Goal: Task Accomplishment & Management: Complete application form

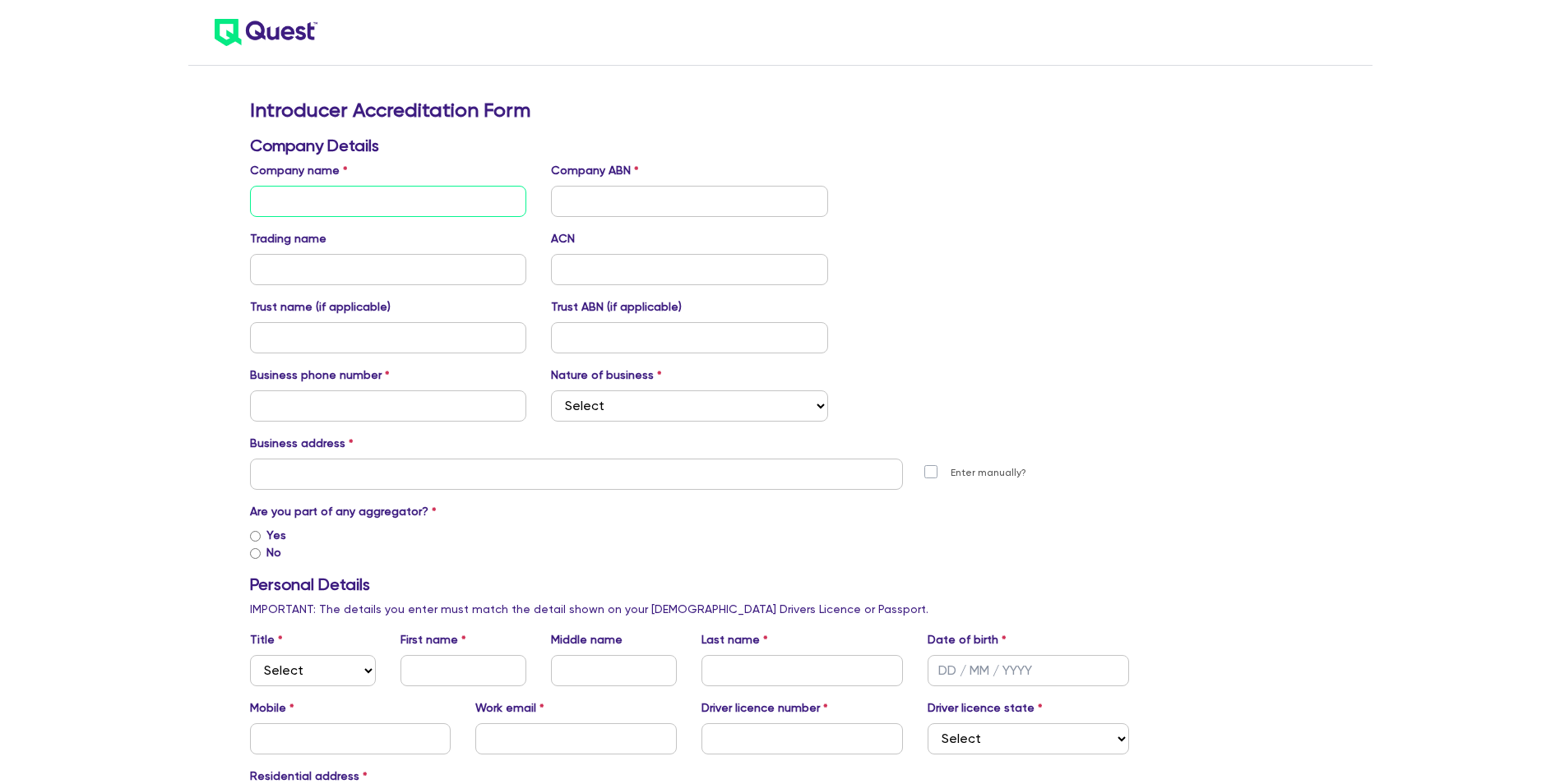
click at [298, 195] on input "text" at bounding box center [388, 202] width 277 height 31
type input "[PERSON_NAME] Brokers Pty Ltd"
type input "94114716853"
type input "[PERSON_NAME]"
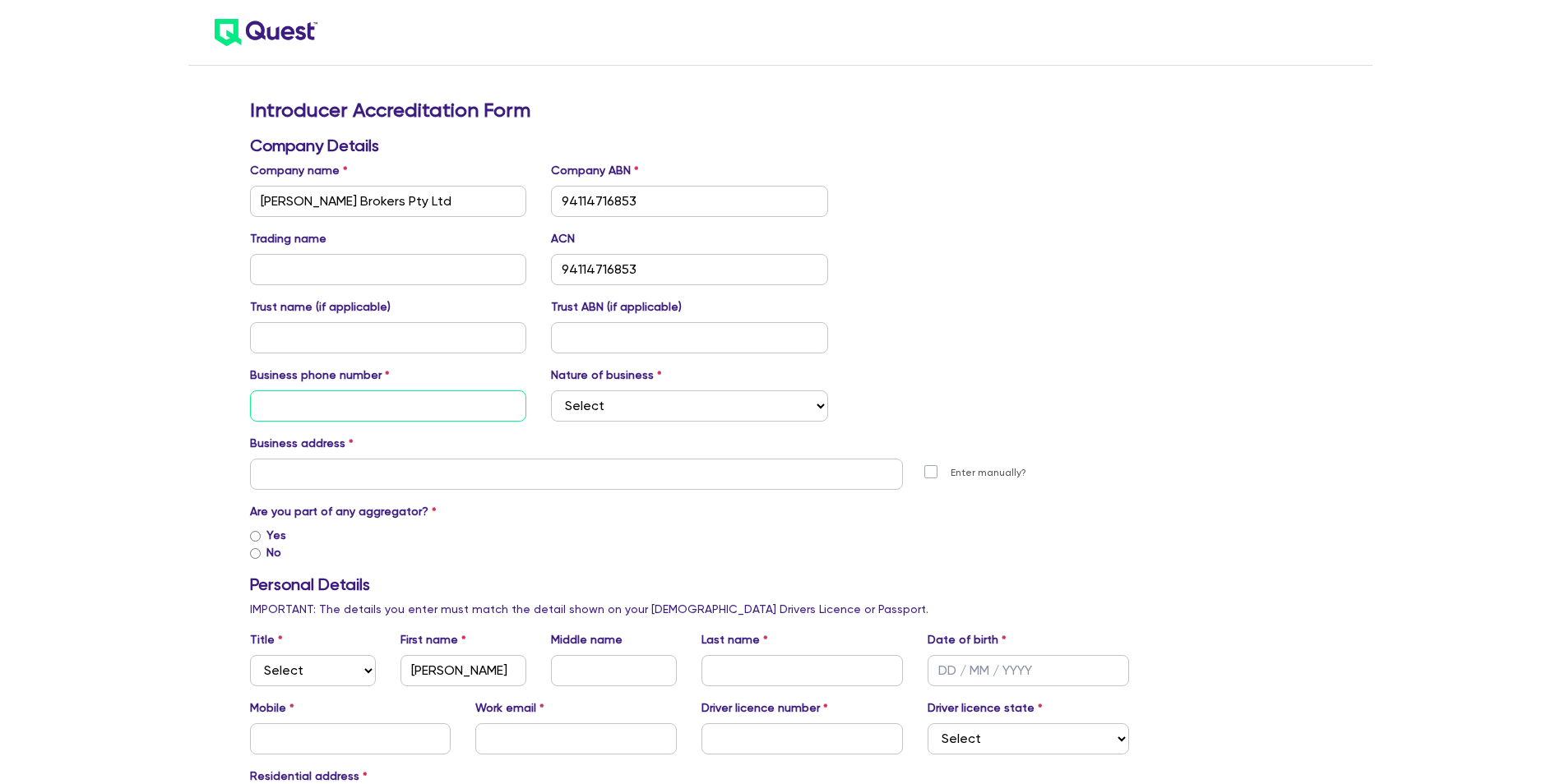
click at [290, 406] on input "text" at bounding box center [388, 406] width 277 height 31
type input "0413312279"
type input "[STREET_ADDRESS]"
type input "[PERSON_NAME]"
type input "[PERSON_NAME][EMAIL_ADDRESS][DOMAIN_NAME]"
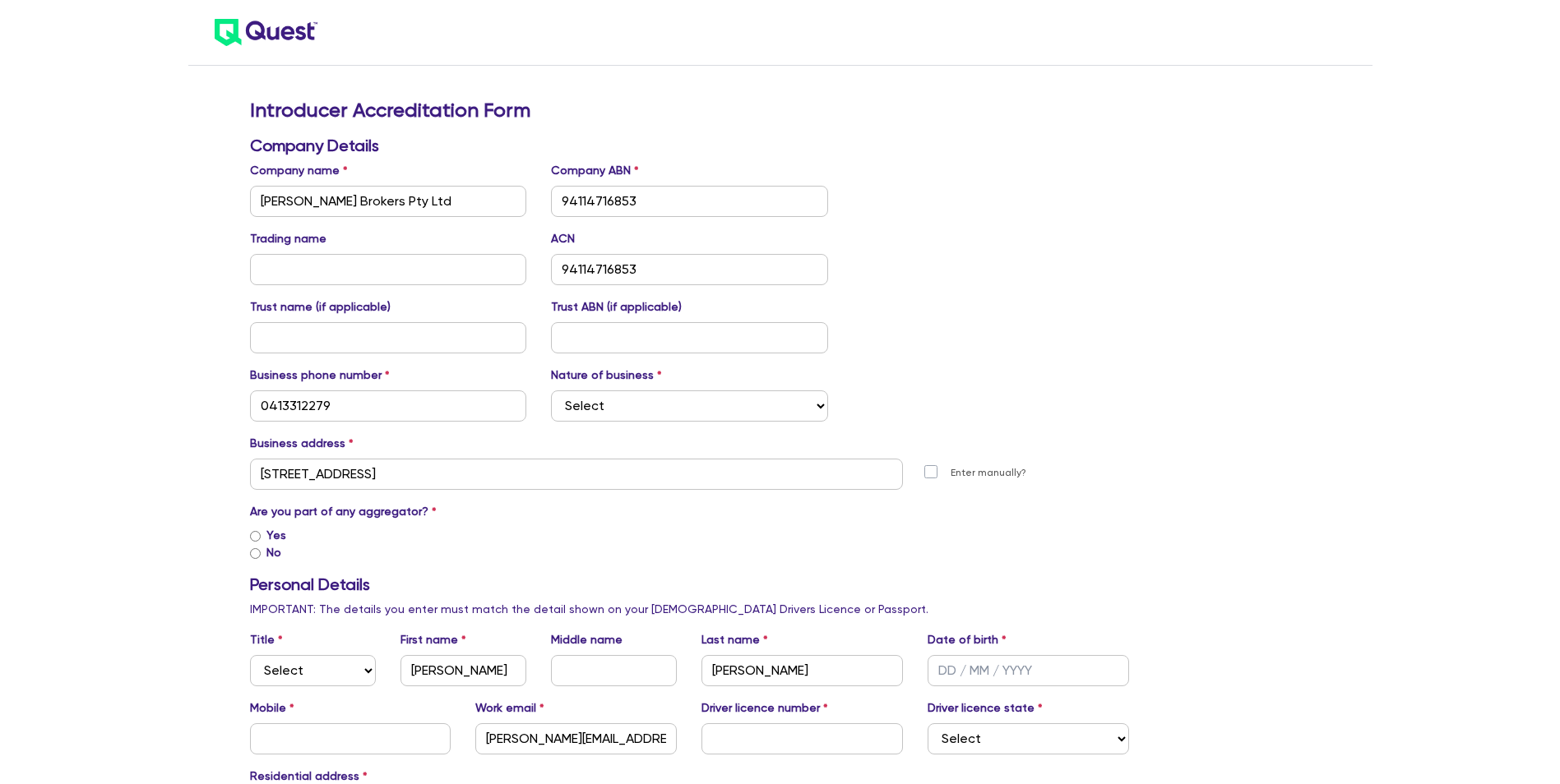
type input "[STREET_ADDRESS]"
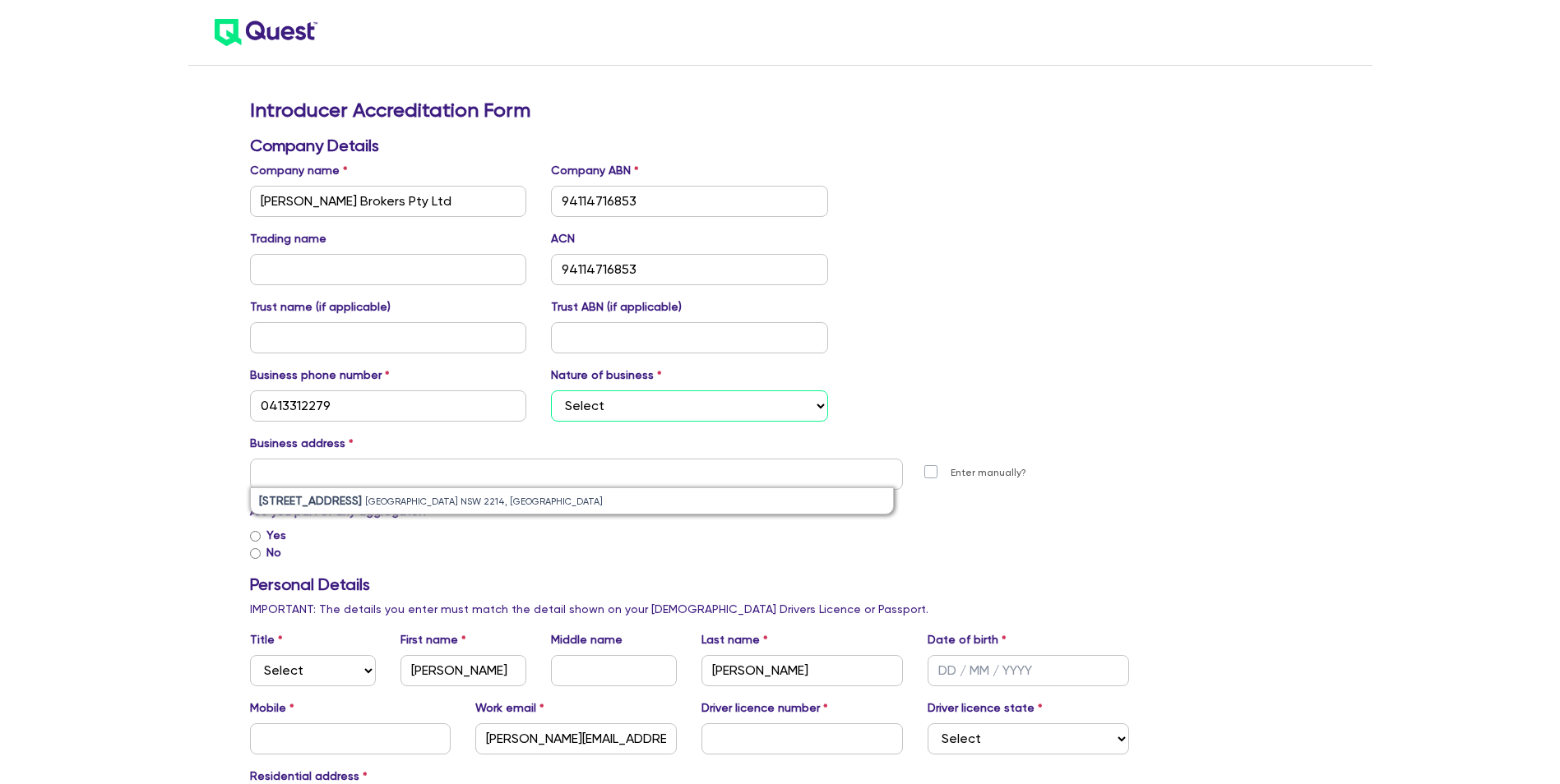
click at [606, 406] on select "Select Mortgage Broker Finance Broker Accountant Financial Planning Supplier/Ve…" at bounding box center [689, 406] width 277 height 31
select select "FINANCE_BROKER"
click at [551, 391] on select "Select Mortgage Broker Finance Broker Accountant Financial Planning Supplier/Ve…" at bounding box center [689, 406] width 277 height 31
click at [334, 467] on input "text" at bounding box center [577, 475] width 654 height 31
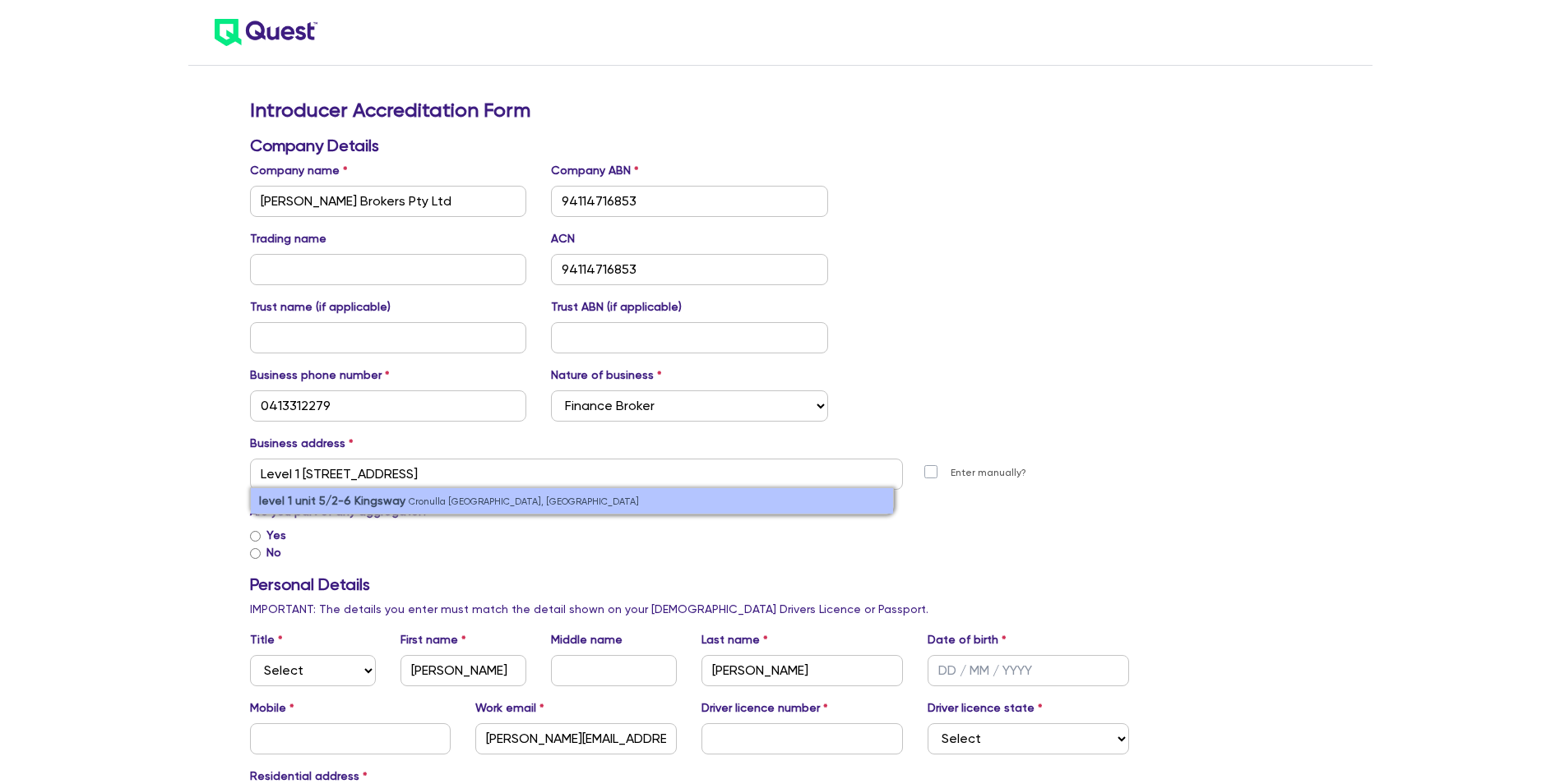
click at [341, 495] on strong "level 1 unit 5/2-6 Kingsway" at bounding box center [332, 501] width 146 height 13
type input "level [STREET_ADDRESS]"
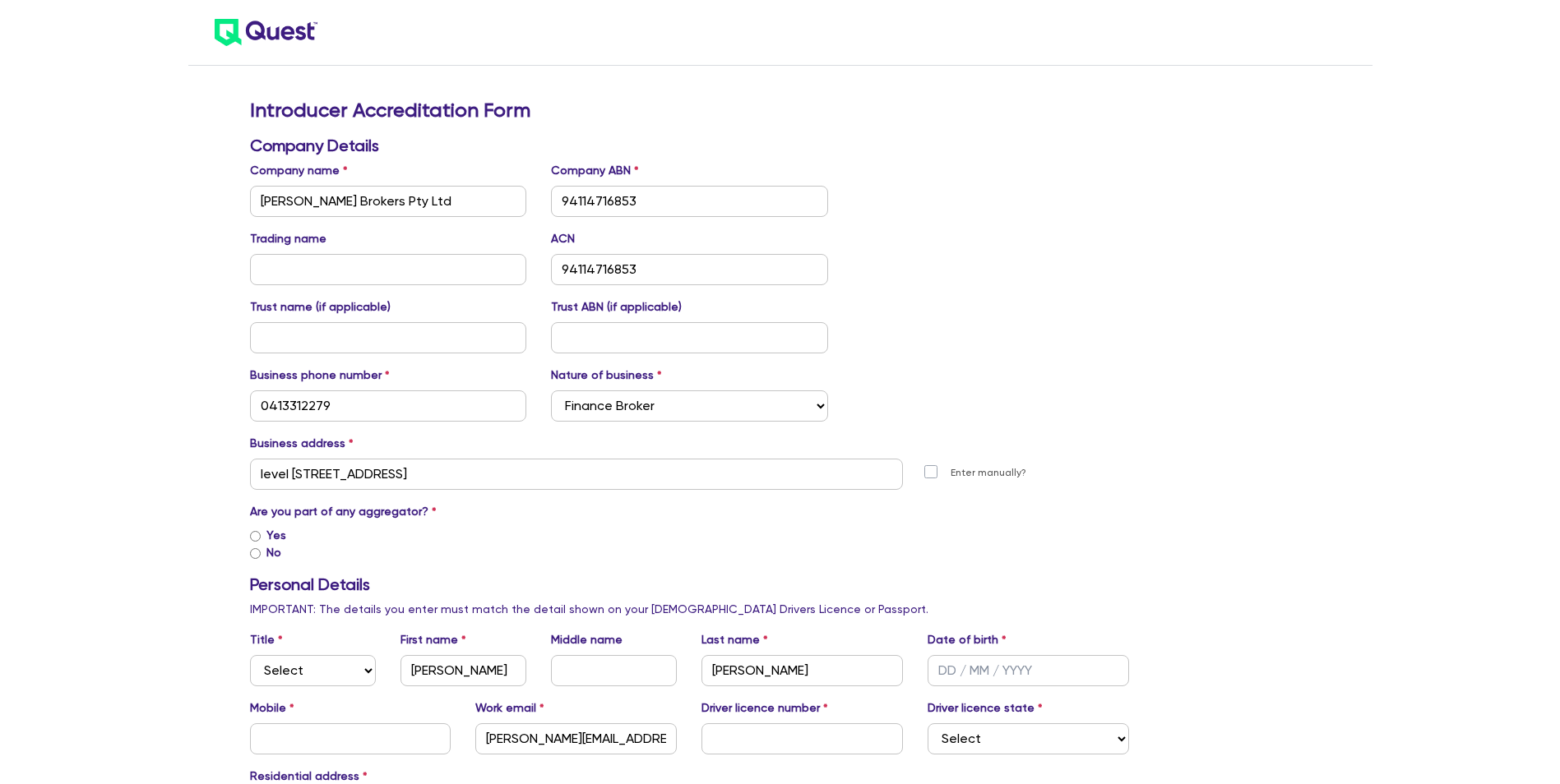
click at [255, 533] on input "Yes" at bounding box center [256, 537] width 11 height 11
radio input "true"
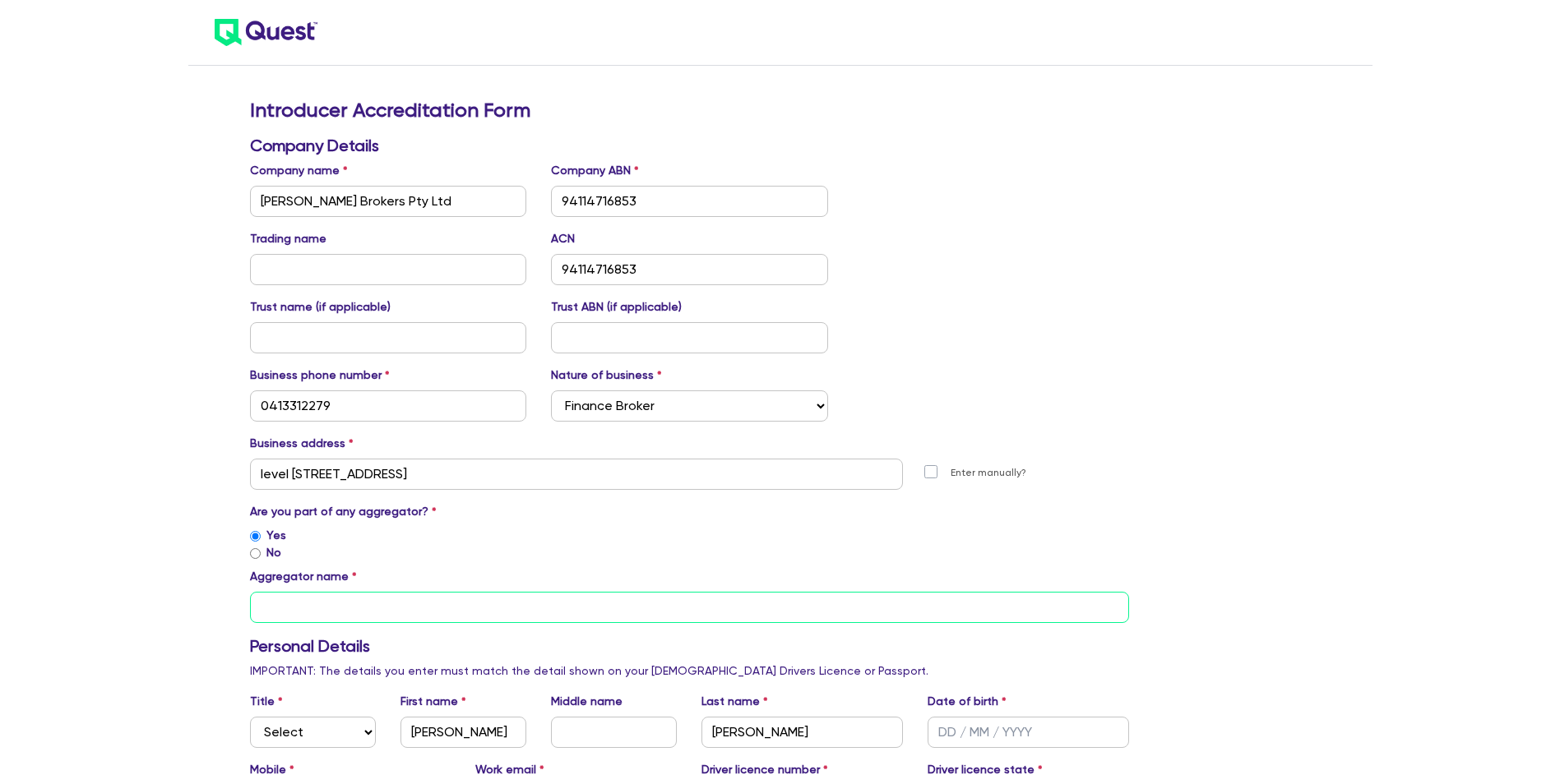
click at [276, 610] on input "text" at bounding box center [690, 607] width 880 height 31
type input "COG"
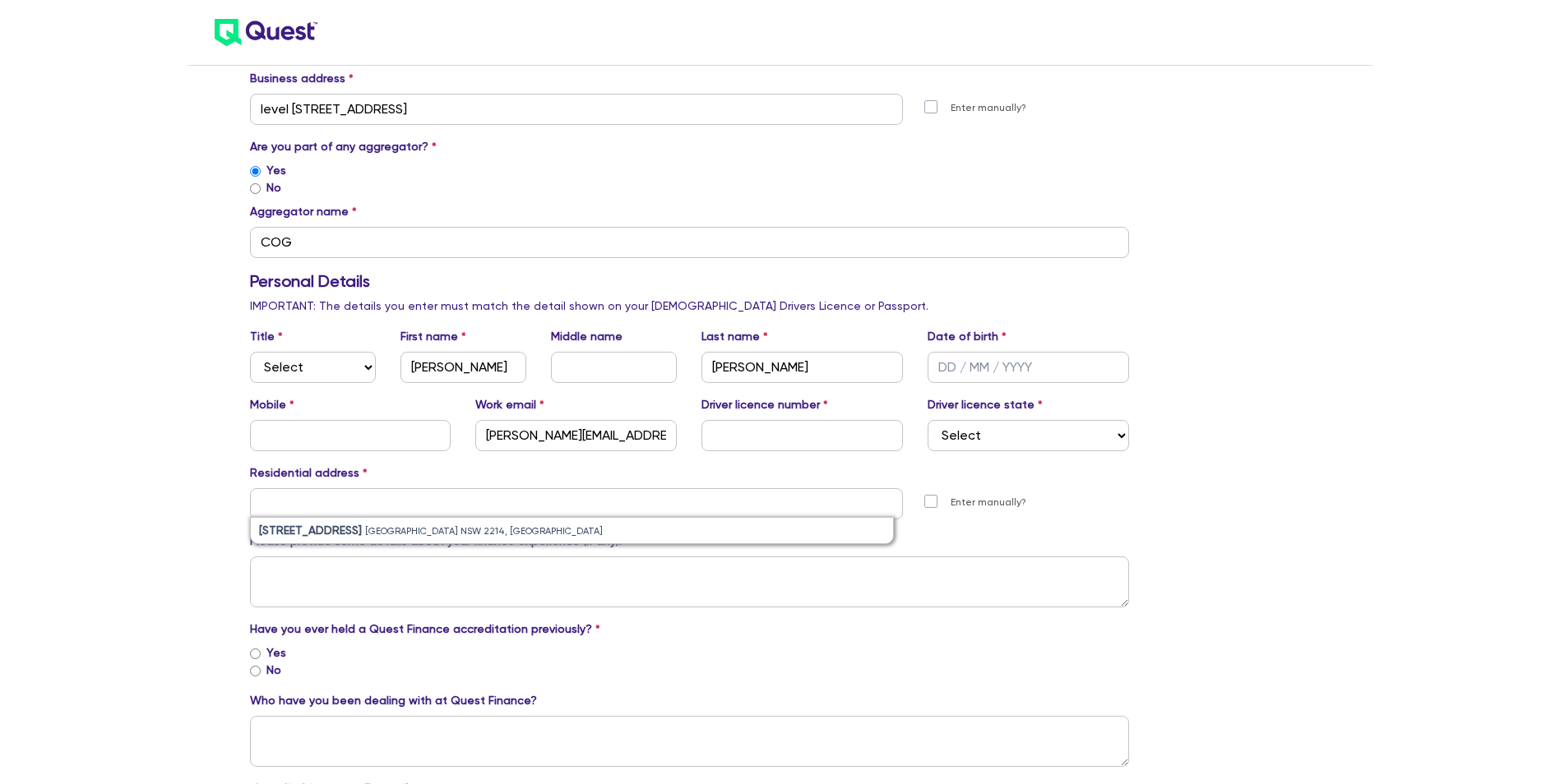
scroll to position [411, 0]
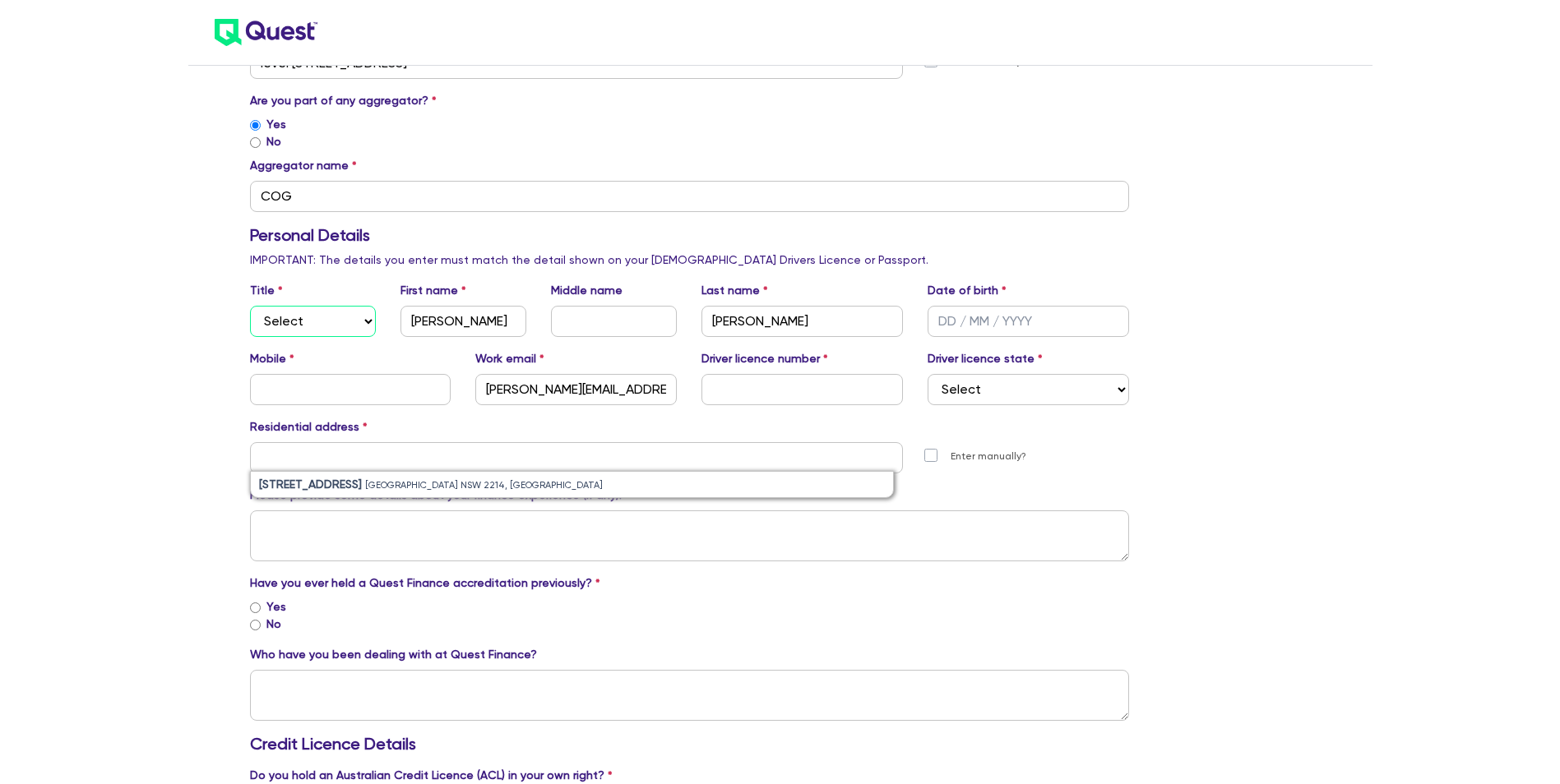
click at [370, 322] on select "Select Mr Mrs Ms Miss Dr" at bounding box center [313, 321] width 126 height 31
select select "MR"
click at [250, 305] on select "Select Mr Mrs Ms Miss Dr" at bounding box center [313, 321] width 126 height 31
click at [457, 334] on input "[PERSON_NAME]" at bounding box center [463, 321] width 126 height 31
type input "[PERSON_NAME]"
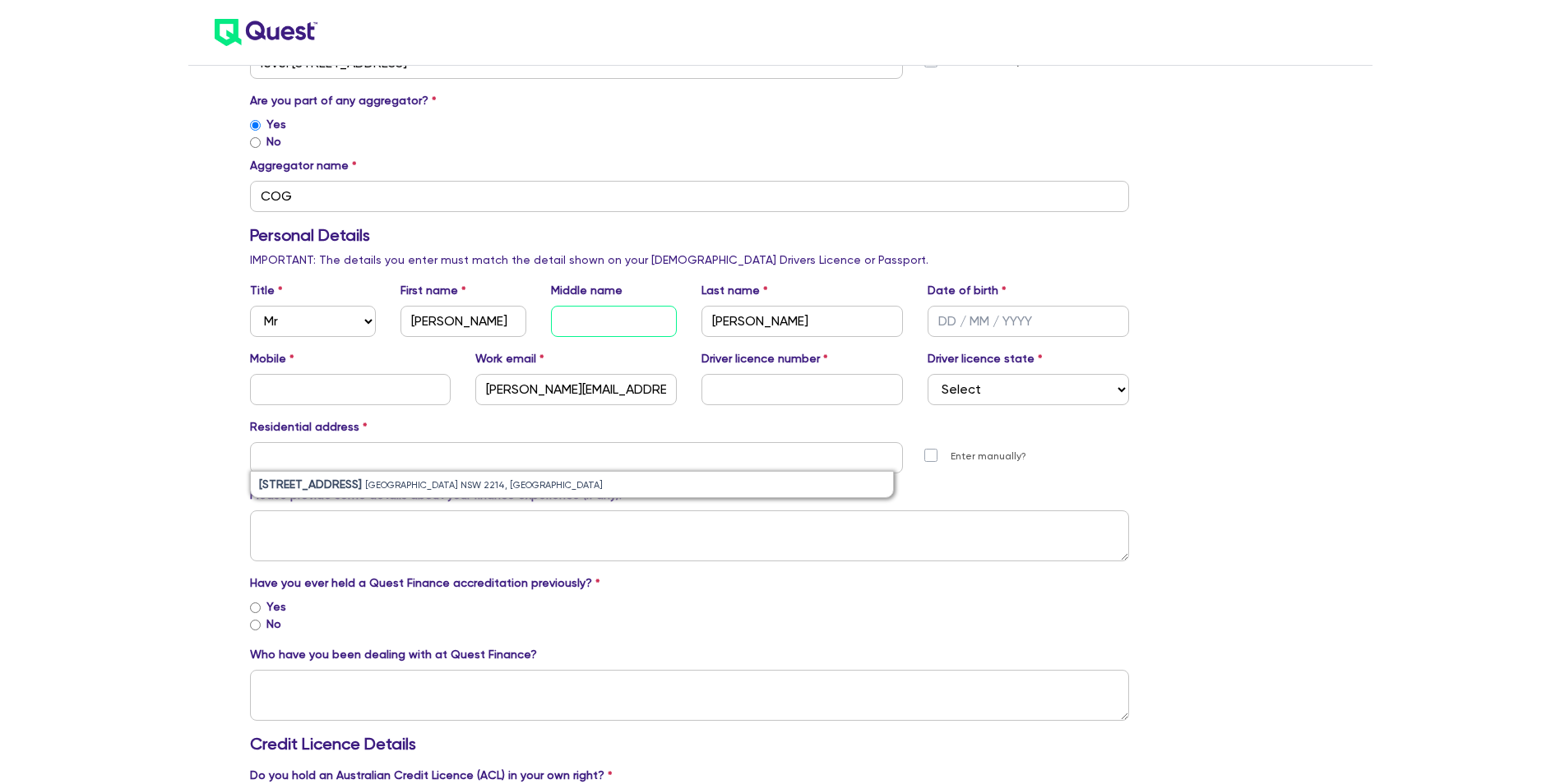
type input "[PERSON_NAME]"
select select "[GEOGRAPHIC_DATA]"
type input "[GEOGRAPHIC_DATA]"
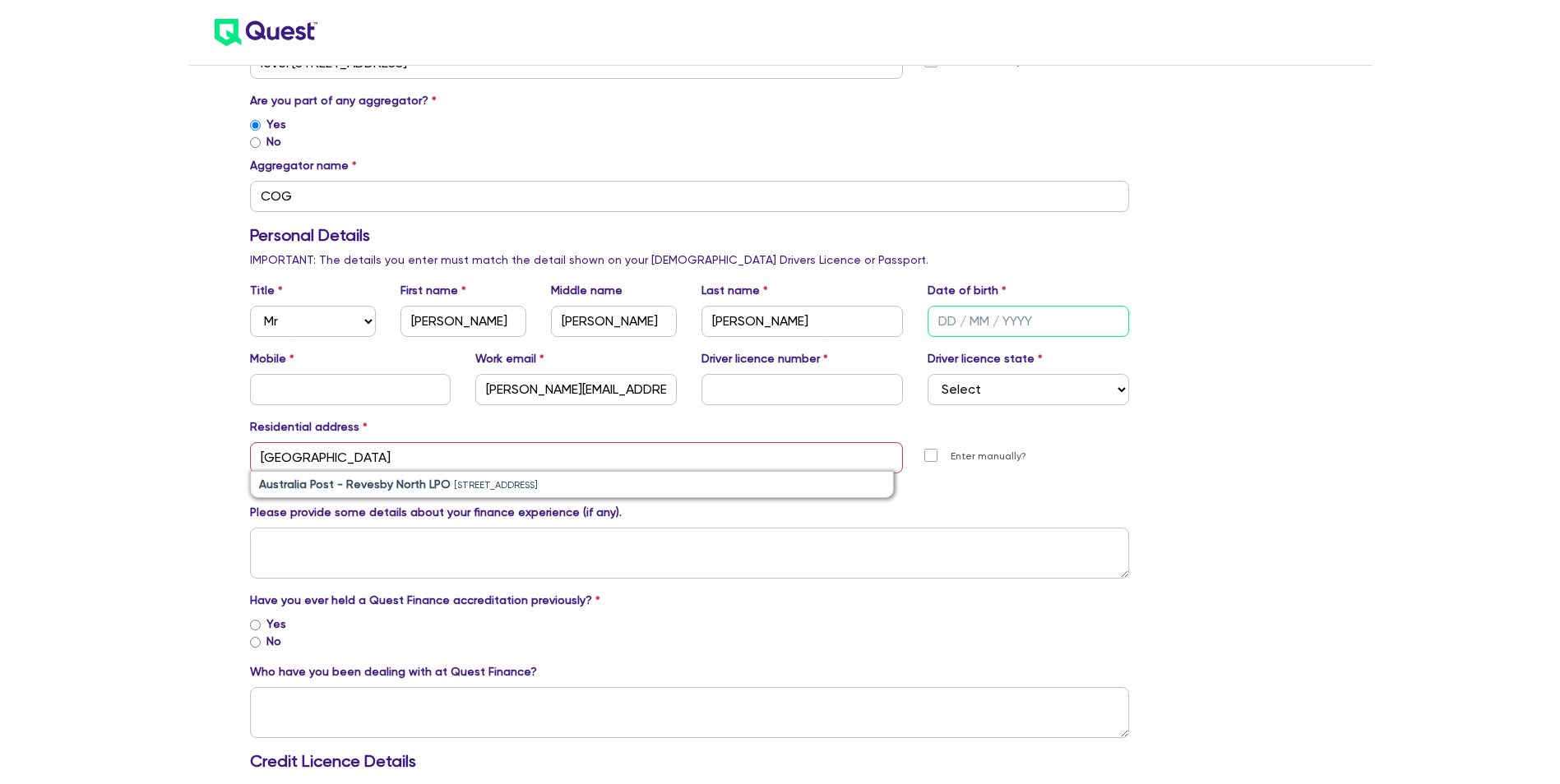
click at [942, 325] on input "text" at bounding box center [1029, 321] width 202 height 31
type input "[DATE]"
click at [344, 396] on input "text" at bounding box center [351, 390] width 202 height 31
type input "0413312279"
click at [595, 385] on input "[PERSON_NAME][EMAIL_ADDRESS][DOMAIN_NAME]" at bounding box center [576, 390] width 202 height 31
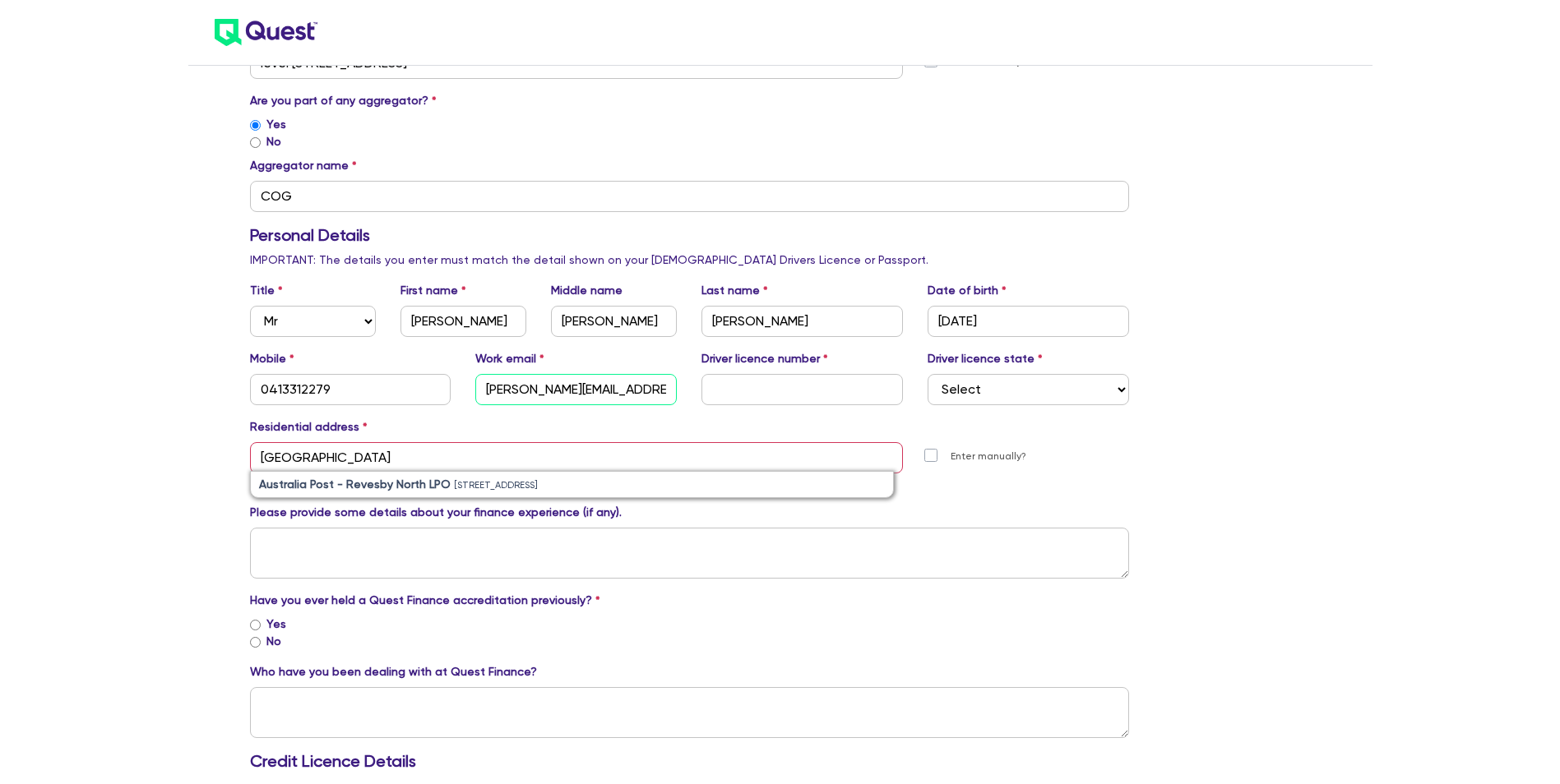
scroll to position [0, 0]
drag, startPoint x: 666, startPoint y: 392, endPoint x: 420, endPoint y: 397, distance: 246.1
click at [420, 396] on div "Mobile [PHONE_NUMBER] Work email [PERSON_NAME][EMAIL_ADDRESS][DOMAIN_NAME] Driv…" at bounding box center [690, 377] width 905 height 55
type input "m"
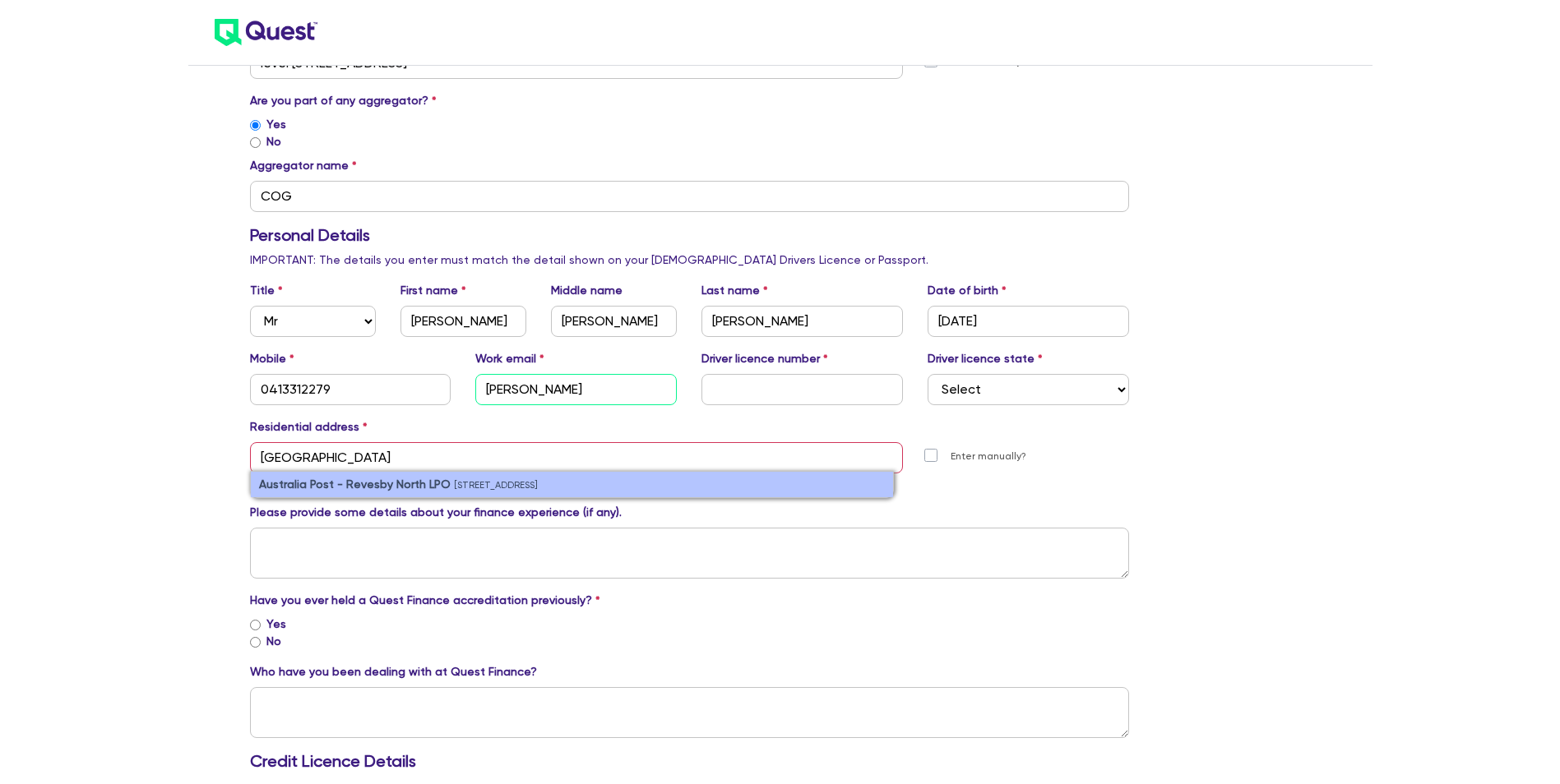
type input "[PERSON_NAME][EMAIL_ADDRESS][DOMAIN_NAME]"
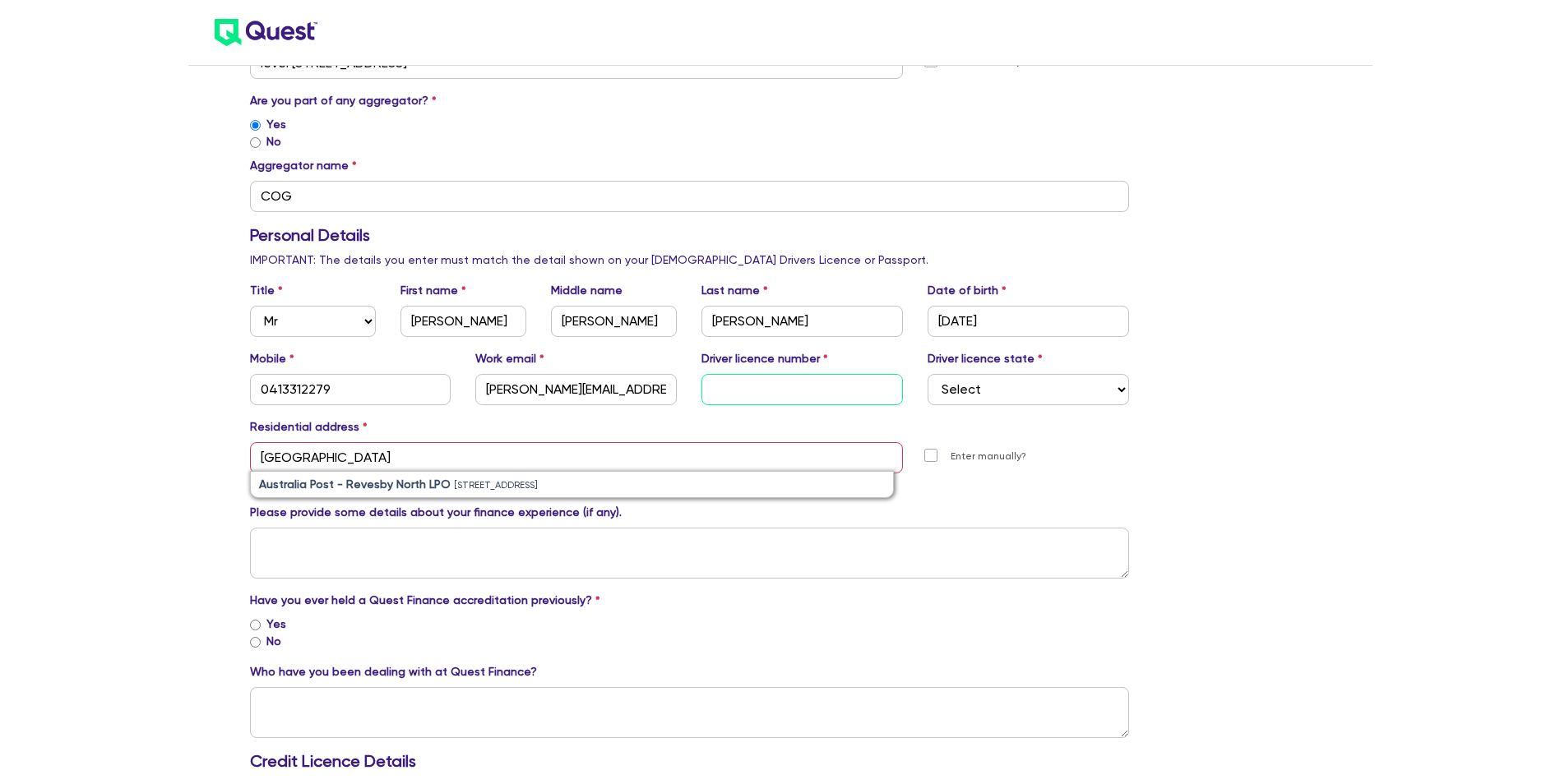
click at [765, 390] on input "text" at bounding box center [802, 390] width 202 height 31
type input "12516372"
click at [305, 452] on input "[GEOGRAPHIC_DATA]" at bounding box center [577, 458] width 654 height 31
type input "N"
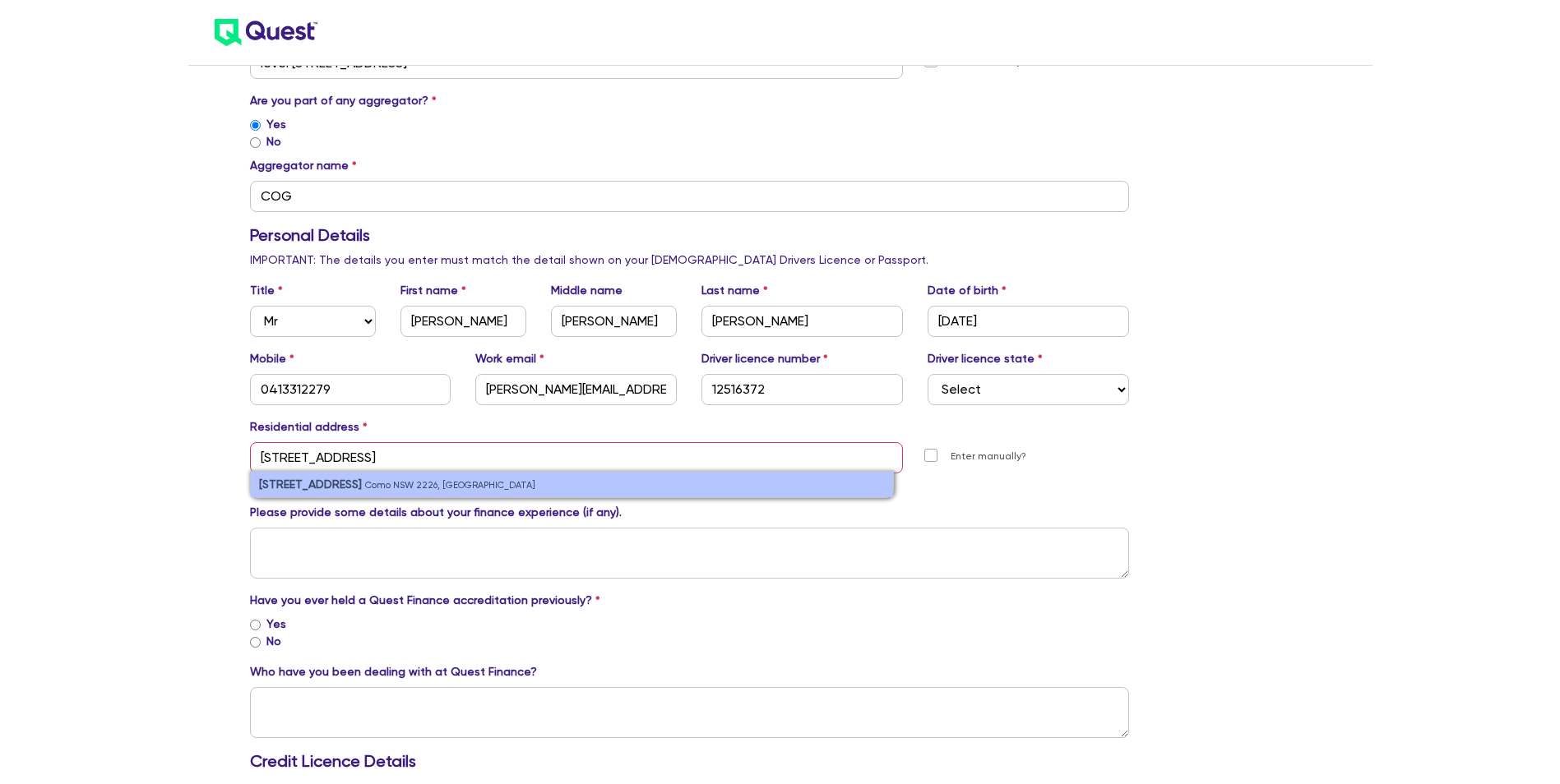
click at [351, 484] on strong "[STREET_ADDRESS]" at bounding box center [310, 484] width 103 height 13
type input "[STREET_ADDRESS]"
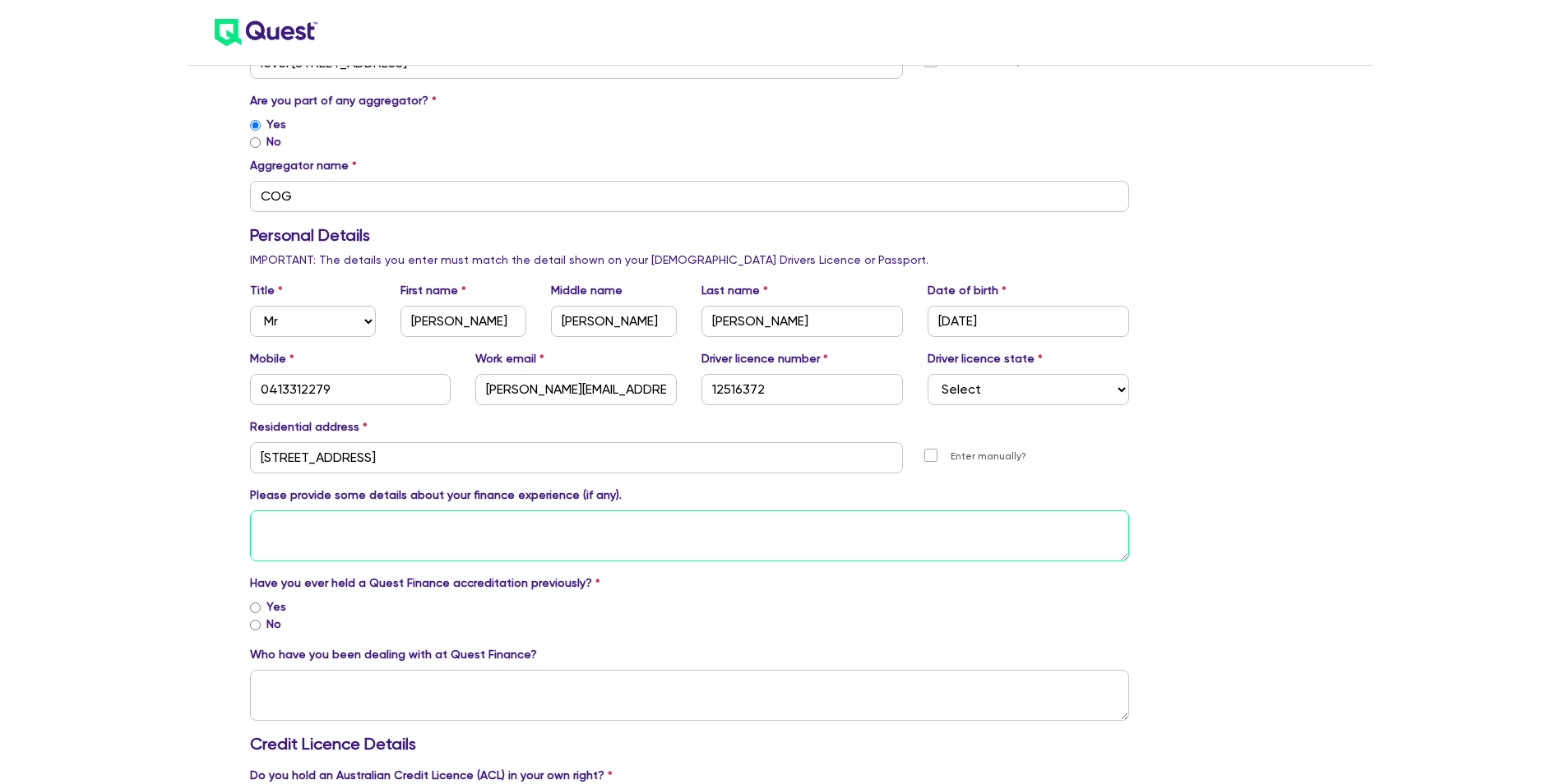
click at [371, 520] on textarea at bounding box center [690, 535] width 880 height 51
click at [254, 628] on input "No" at bounding box center [256, 626] width 11 height 11
radio input "true"
click at [288, 525] on textarea at bounding box center [690, 535] width 880 height 51
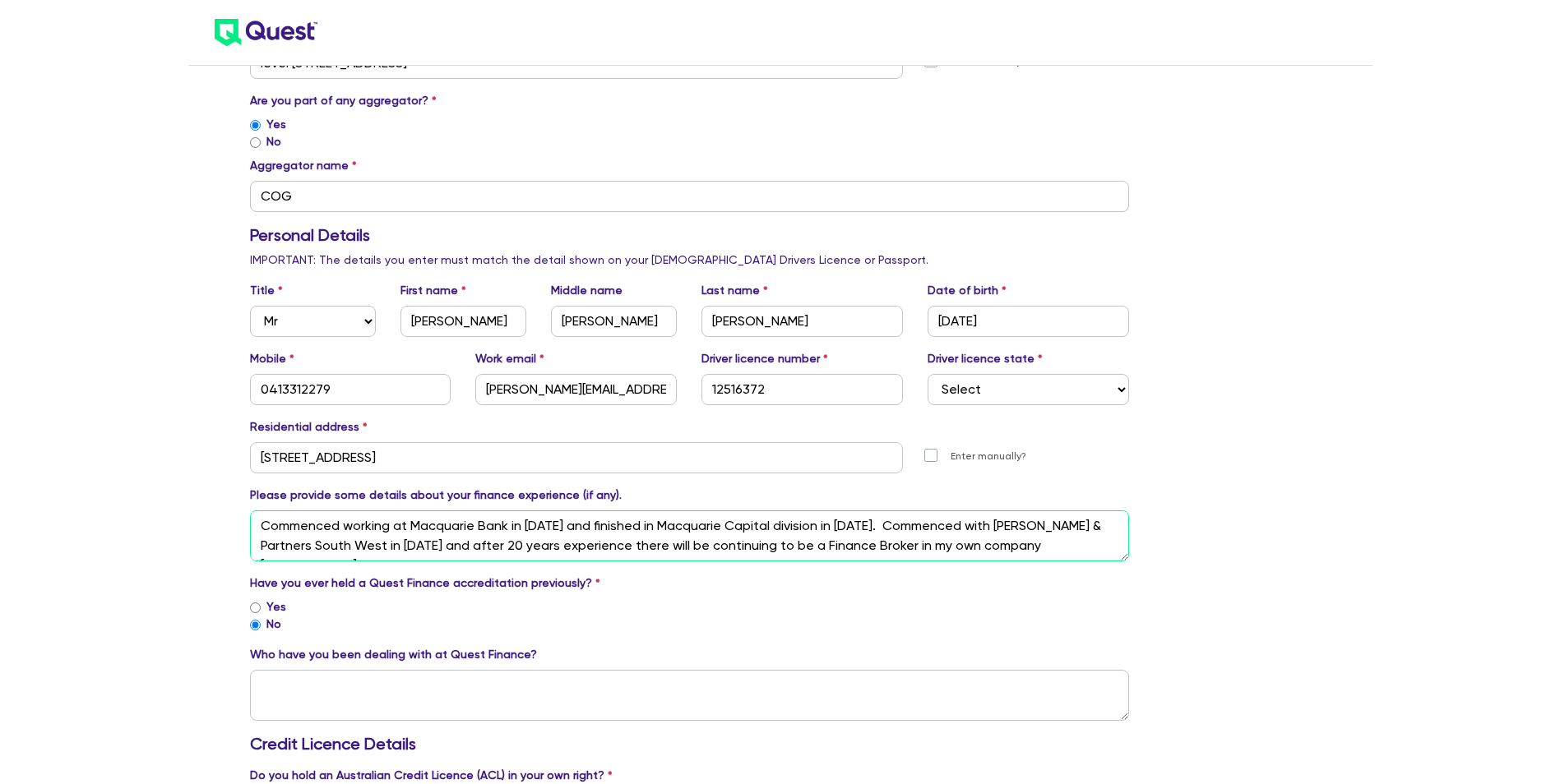
scroll to position [12, 0]
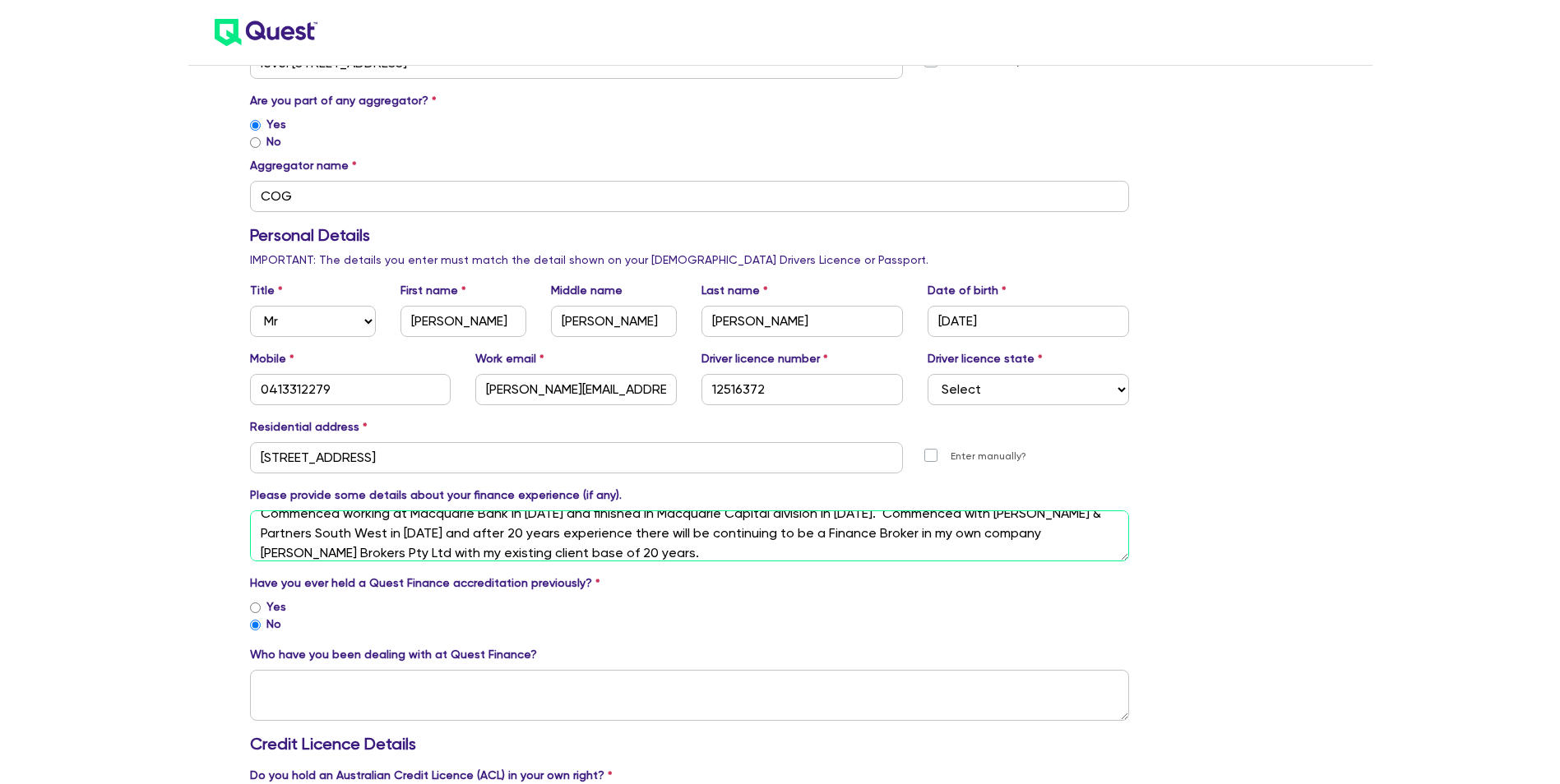
type textarea "Commenced working at Macquarie Bank in [DATE] and finished in Macquarie Capital…"
click at [294, 678] on textarea at bounding box center [690, 695] width 880 height 51
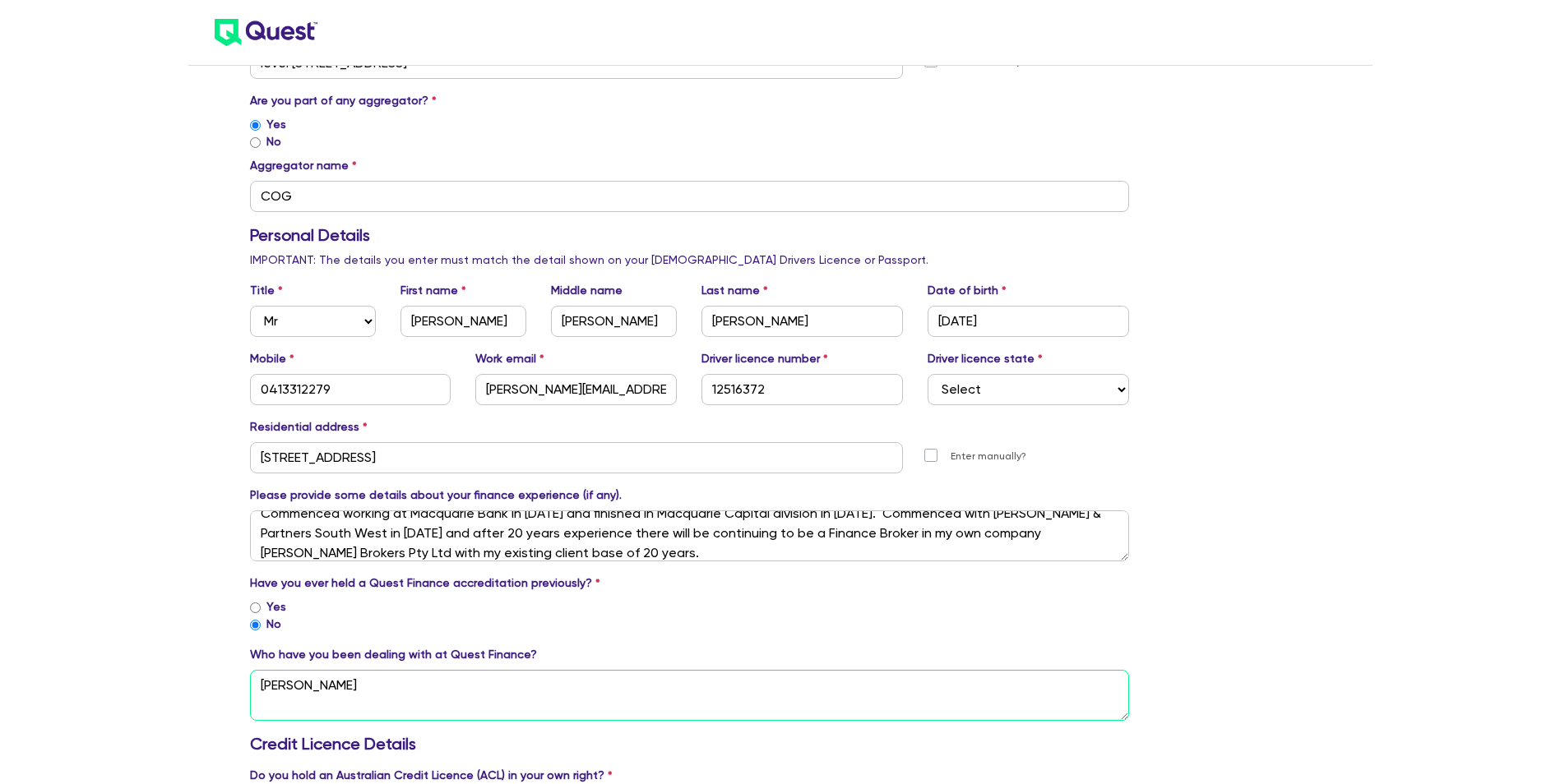
click at [305, 690] on textarea "[PERSON_NAME]" at bounding box center [690, 695] width 880 height 51
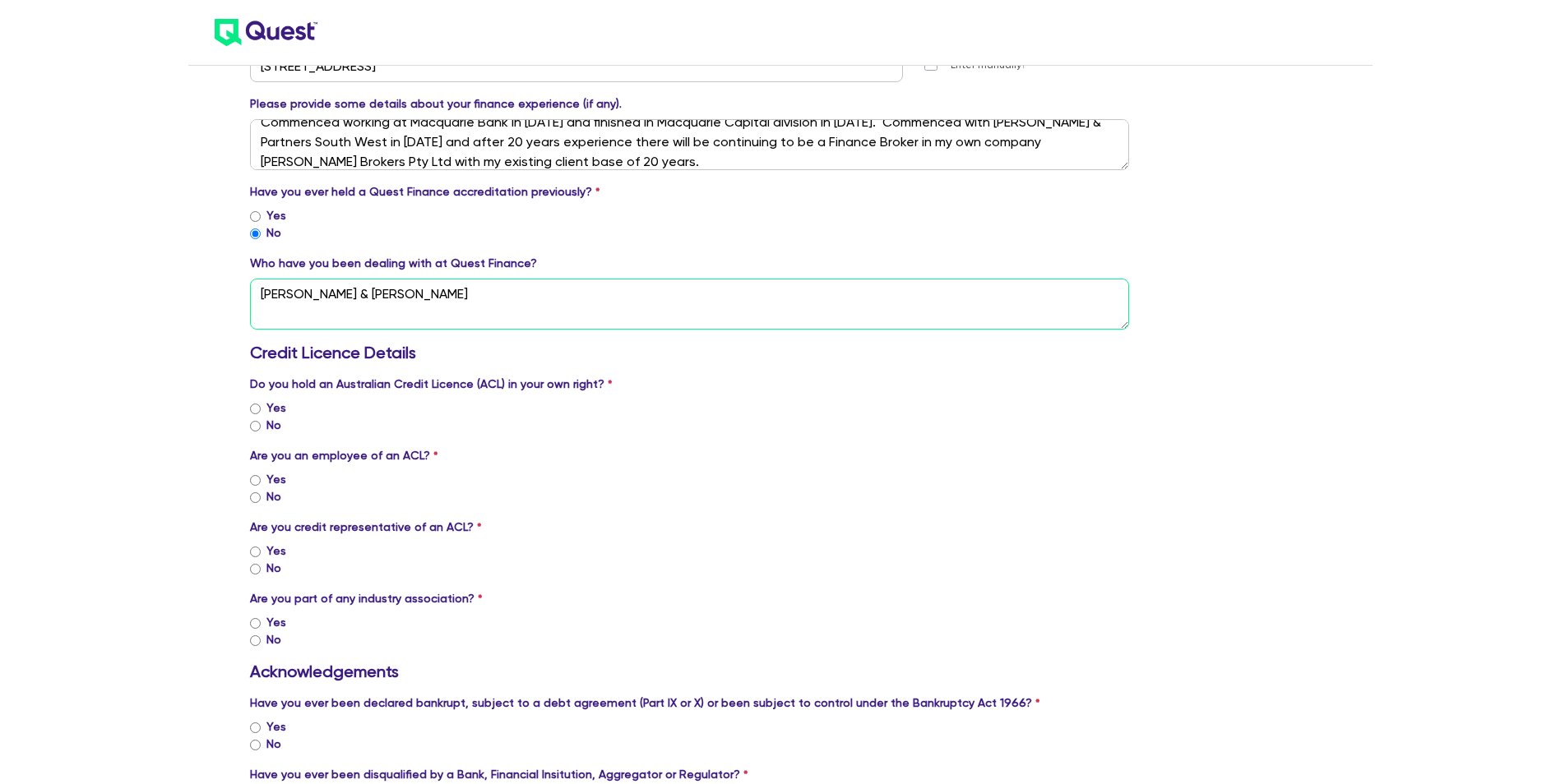
scroll to position [822, 0]
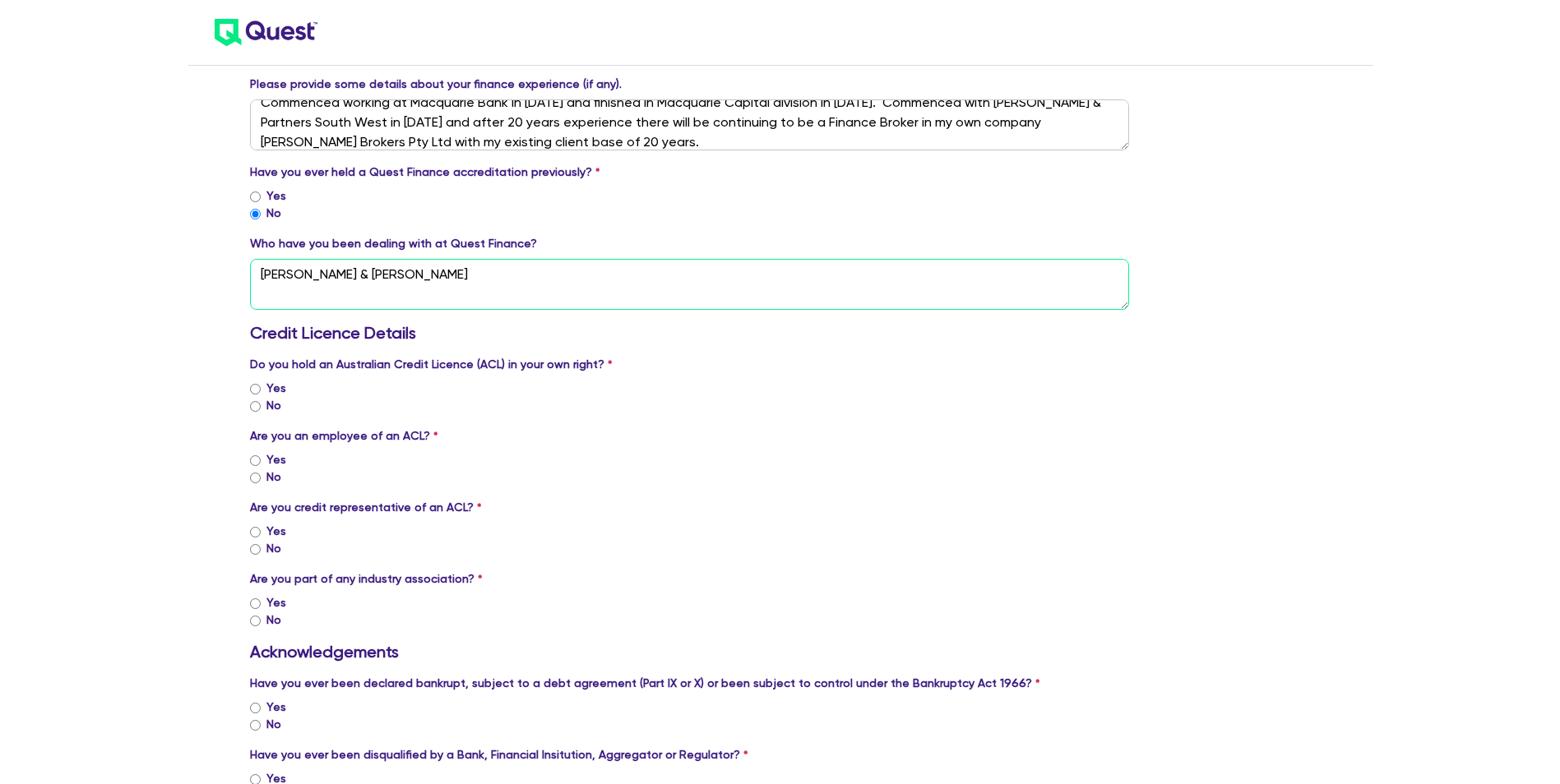
type textarea "[PERSON_NAME] & [PERSON_NAME]"
click at [257, 404] on input "No" at bounding box center [256, 406] width 11 height 11
radio input "true"
click at [257, 479] on input "No" at bounding box center [256, 479] width 11 height 11
radio input "true"
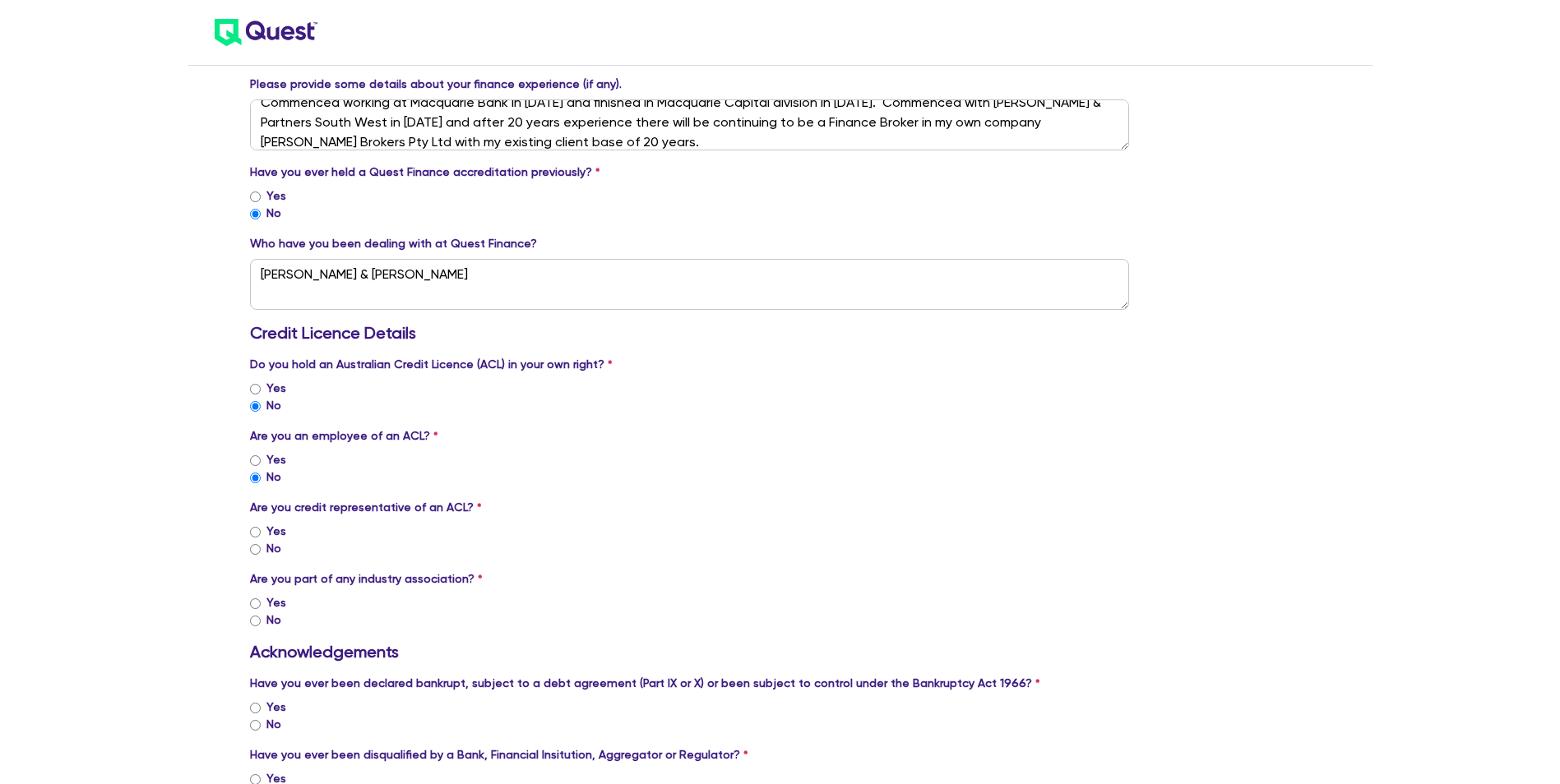
click at [255, 529] on input "Yes" at bounding box center [256, 532] width 11 height 11
radio input "true"
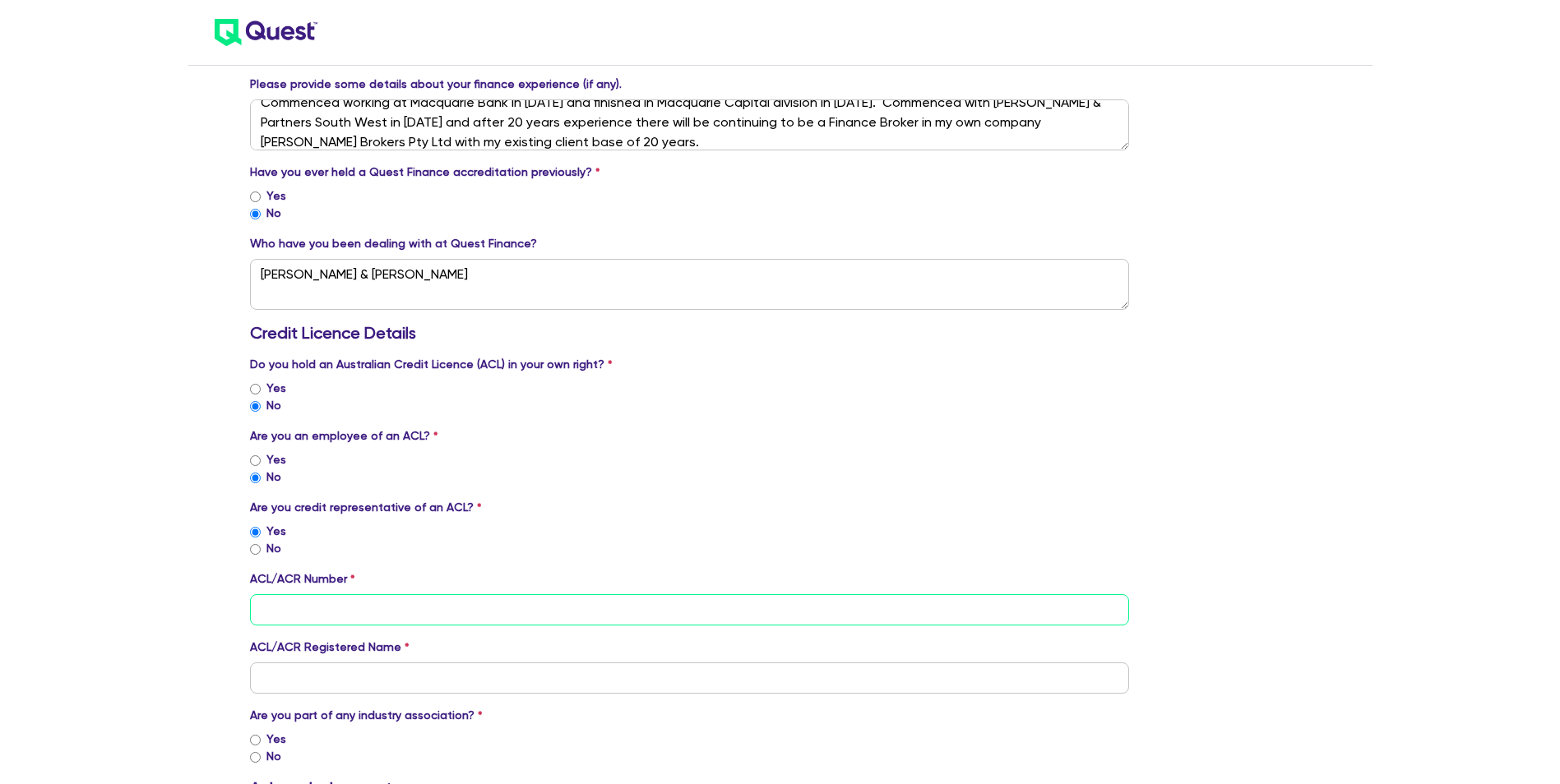
click at [281, 613] on input "tel" at bounding box center [690, 610] width 880 height 31
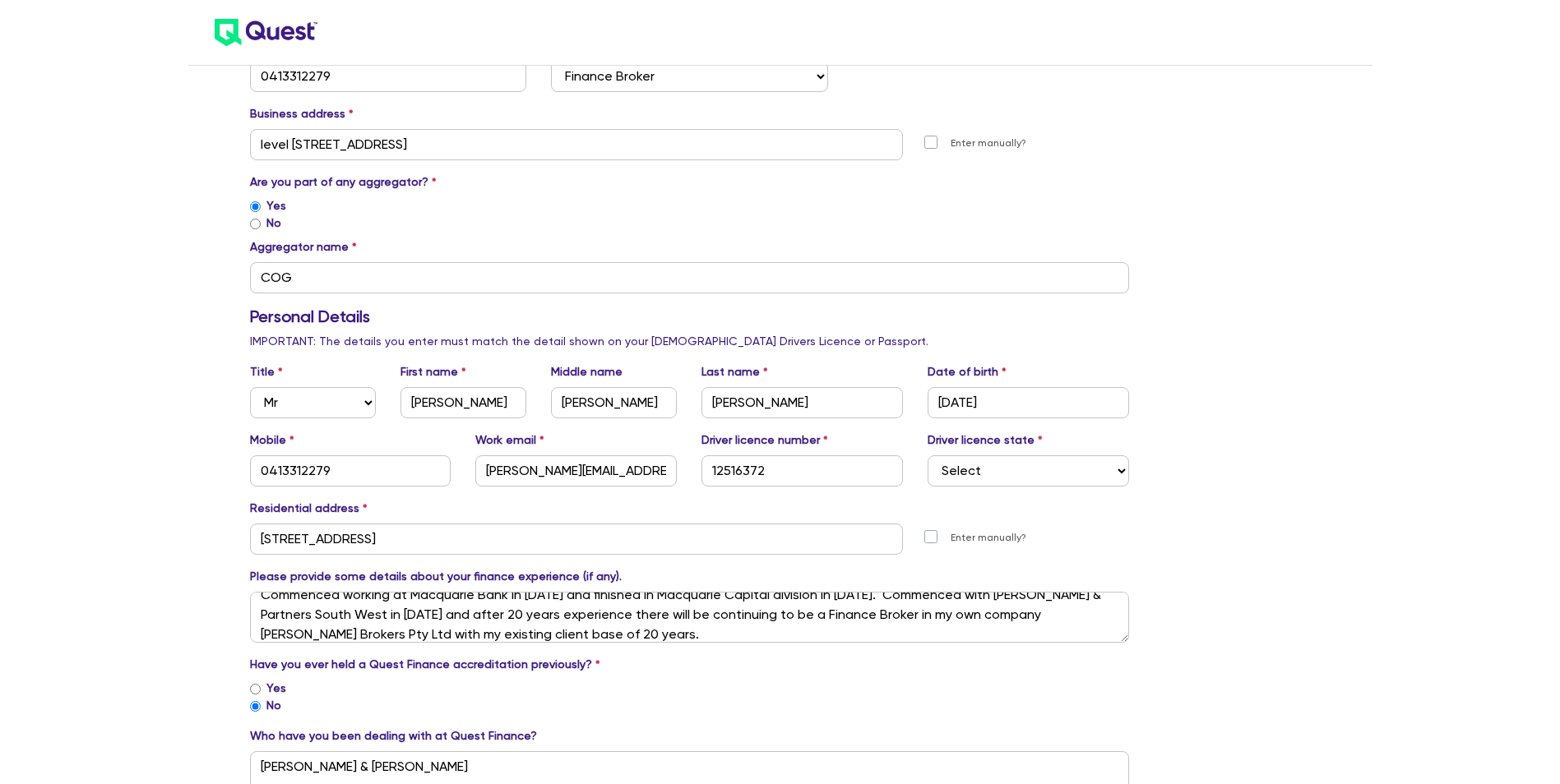
scroll to position [329, 0]
click at [333, 272] on input "COG" at bounding box center [690, 279] width 880 height 31
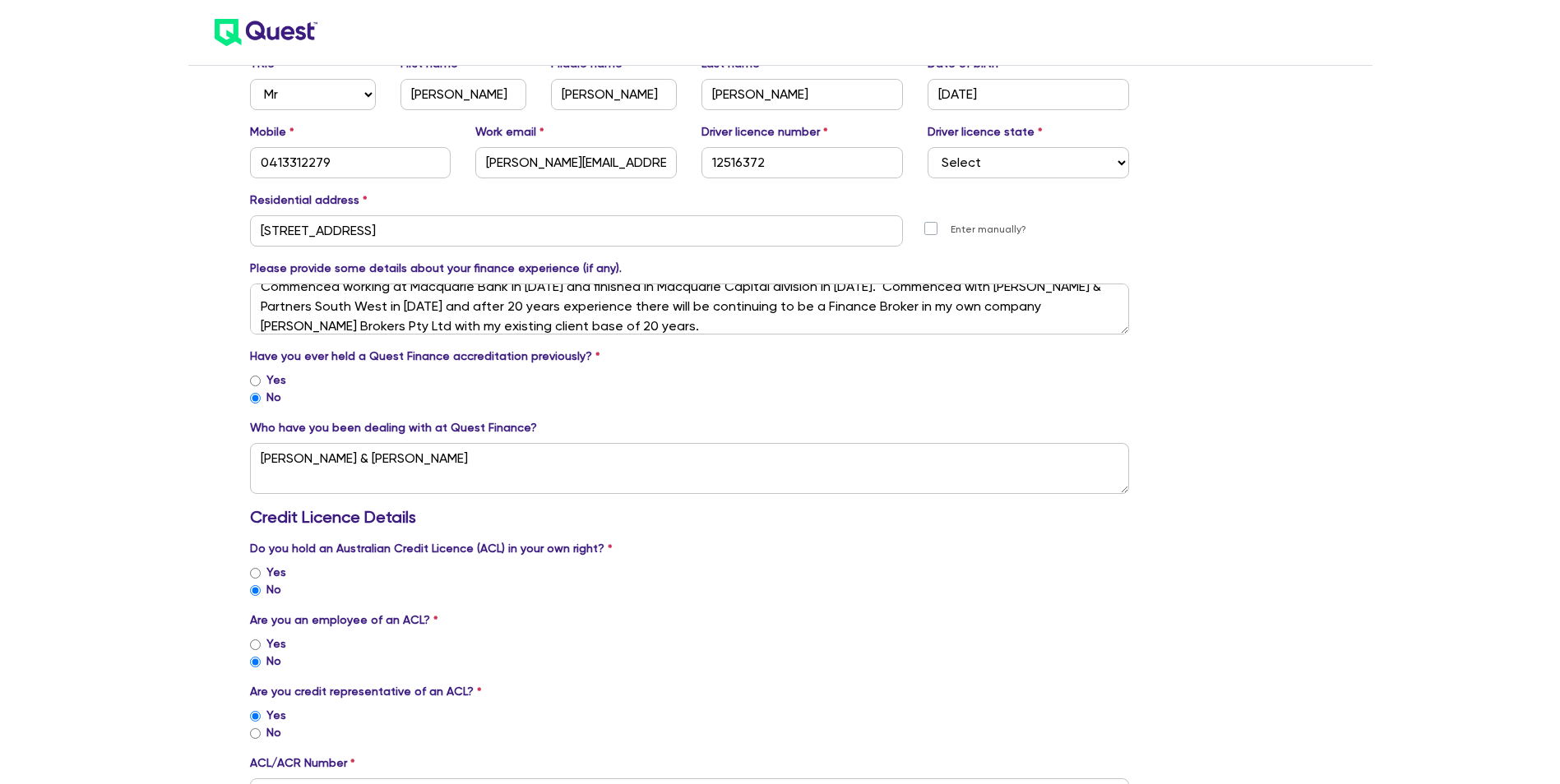
scroll to position [904, 0]
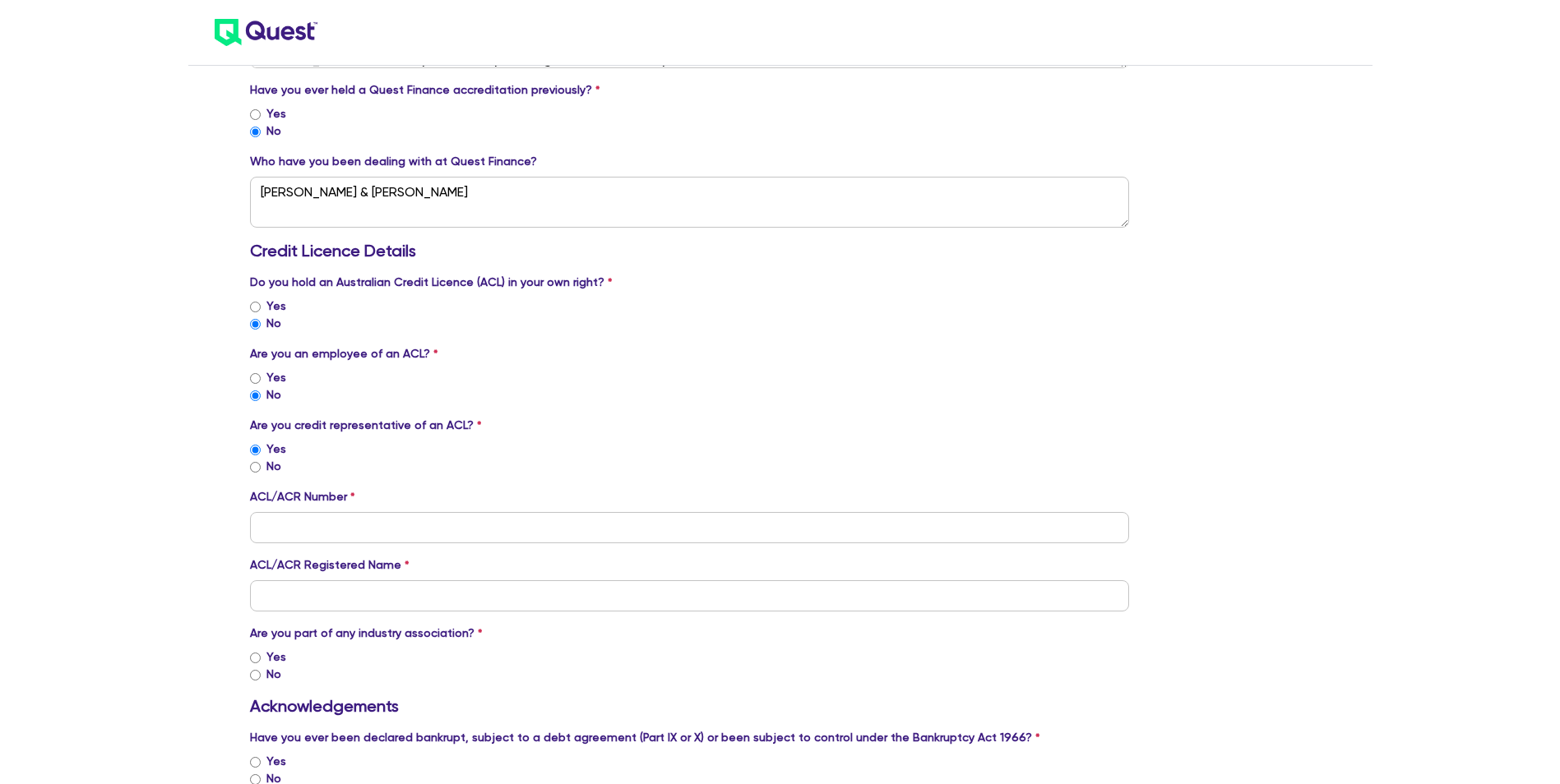
type input "COG Aggregation Pty Ltd"
click at [319, 524] on input "tel" at bounding box center [690, 528] width 880 height 31
click at [444, 592] on input "text" at bounding box center [690, 596] width 880 height 31
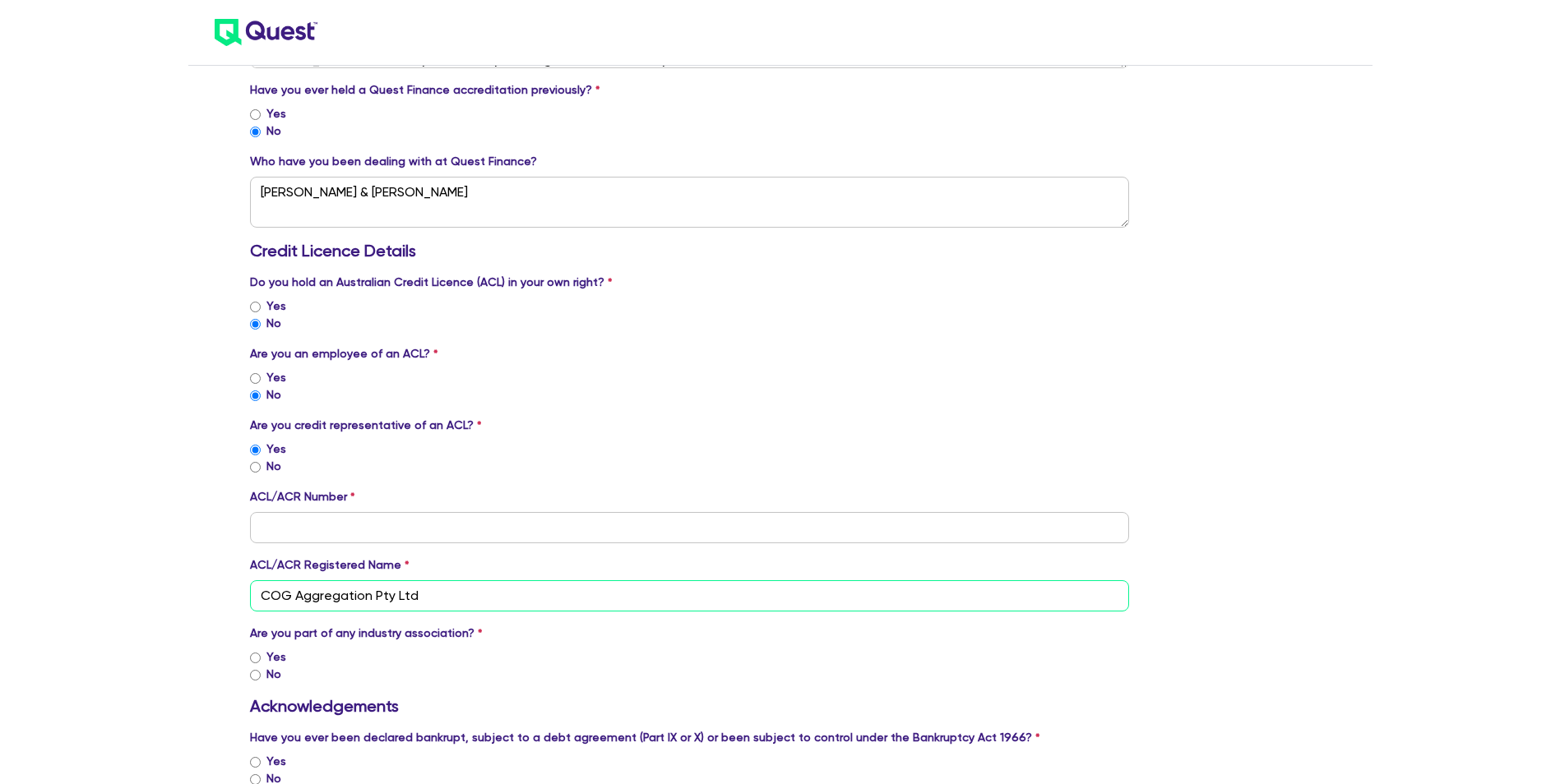
type input "COG Aggregation Pty Ltd"
click at [256, 653] on input "Yes" at bounding box center [256, 658] width 11 height 11
radio input "true"
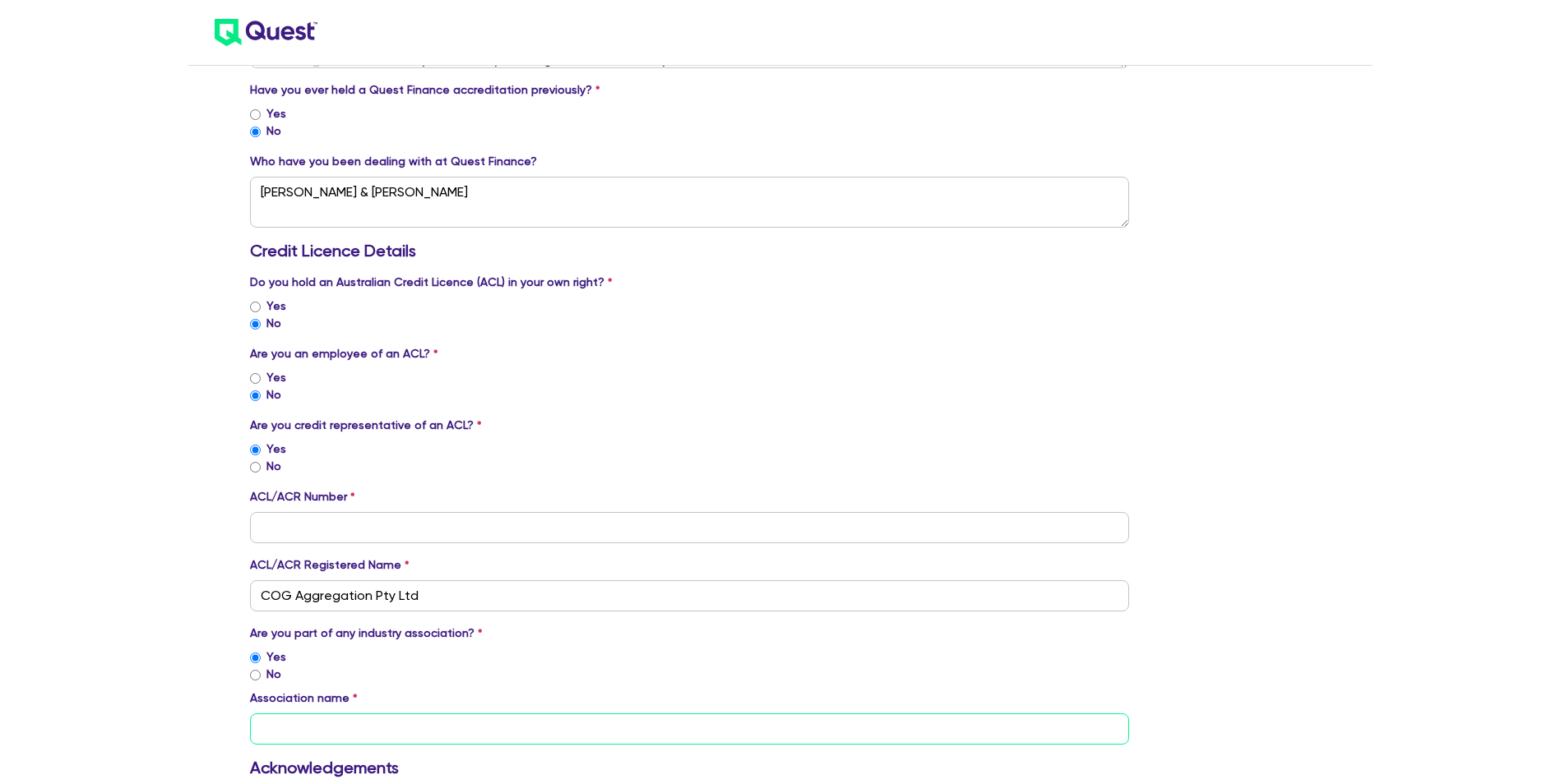
click at [292, 723] on input "text" at bounding box center [690, 729] width 880 height 31
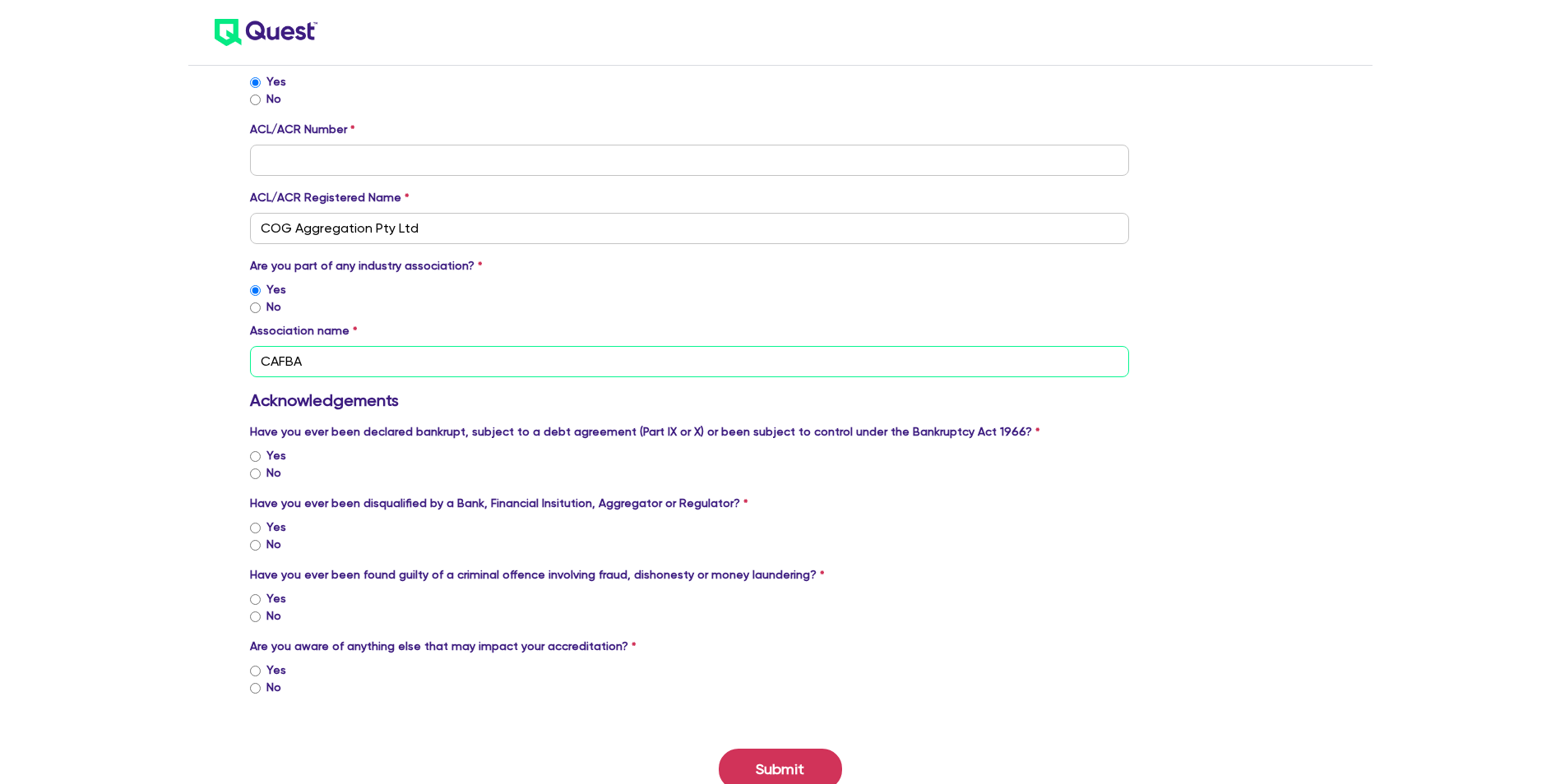
scroll to position [1315, 0]
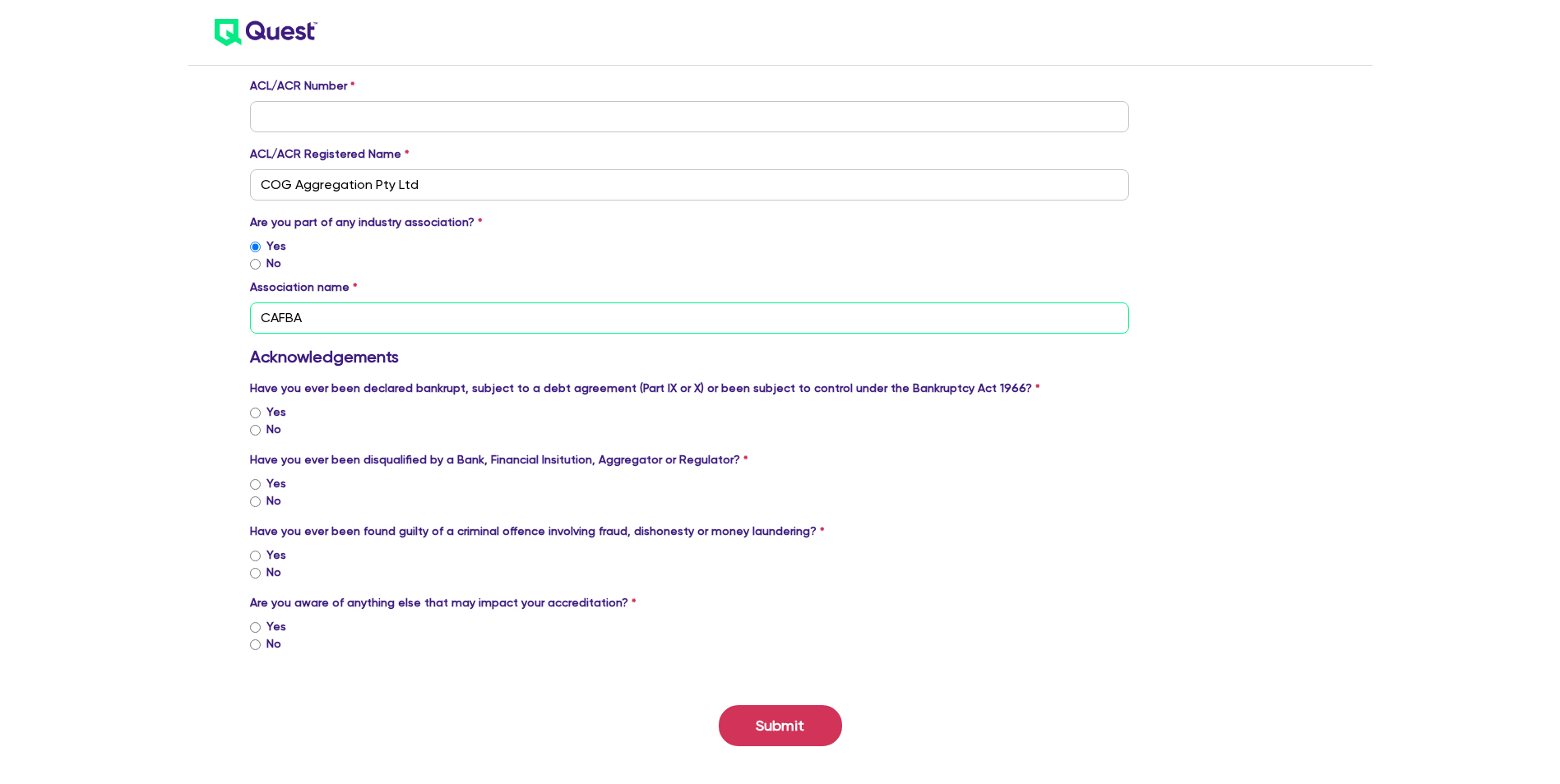
type input "CAFBA"
click at [254, 433] on input "No" at bounding box center [256, 430] width 11 height 11
radio input "true"
click at [257, 502] on input "No" at bounding box center [256, 502] width 11 height 11
radio input "true"
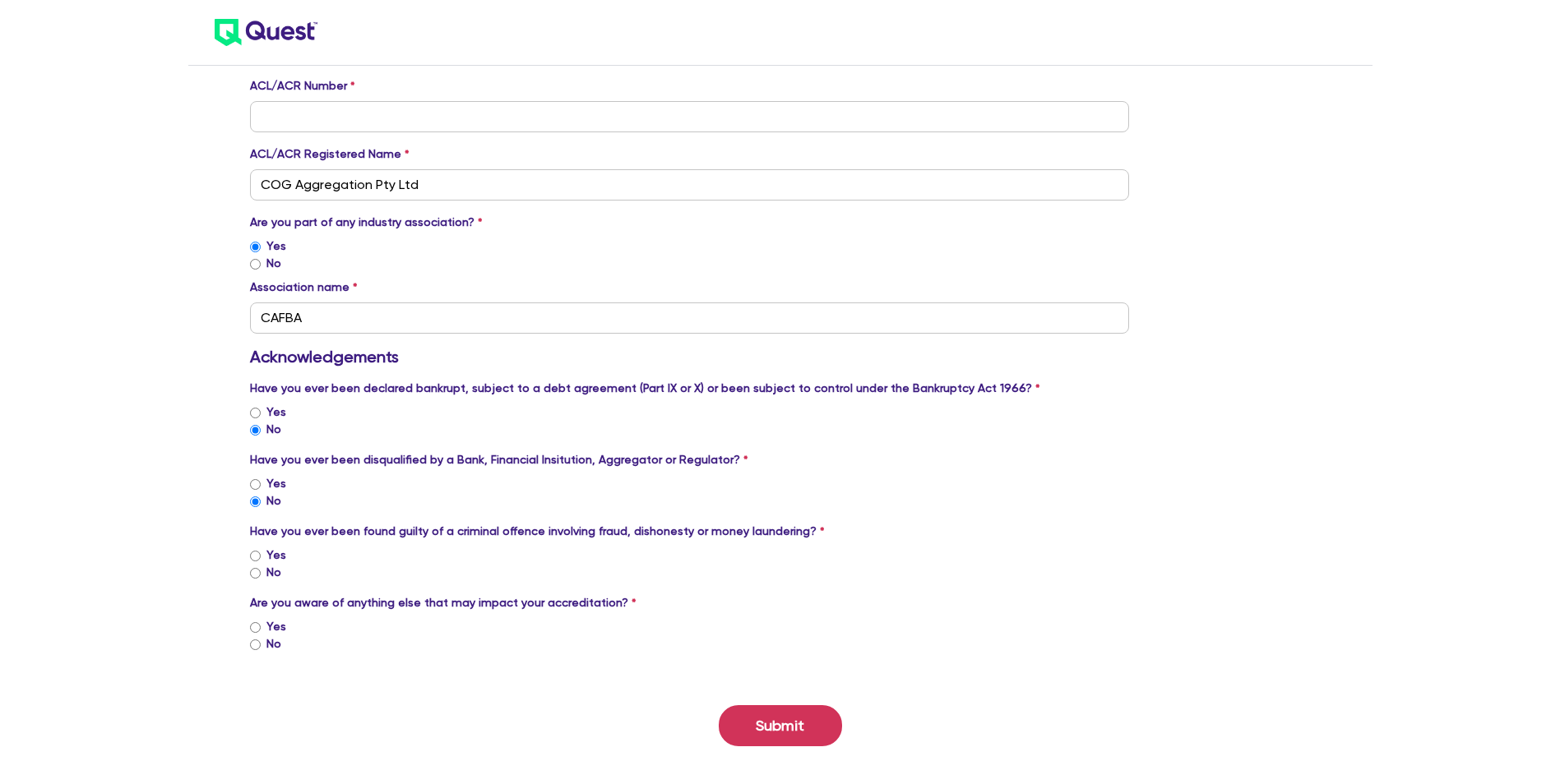
click at [254, 574] on input "No" at bounding box center [256, 574] width 11 height 11
radio input "true"
click at [254, 646] on input "No" at bounding box center [256, 645] width 11 height 11
radio input "true"
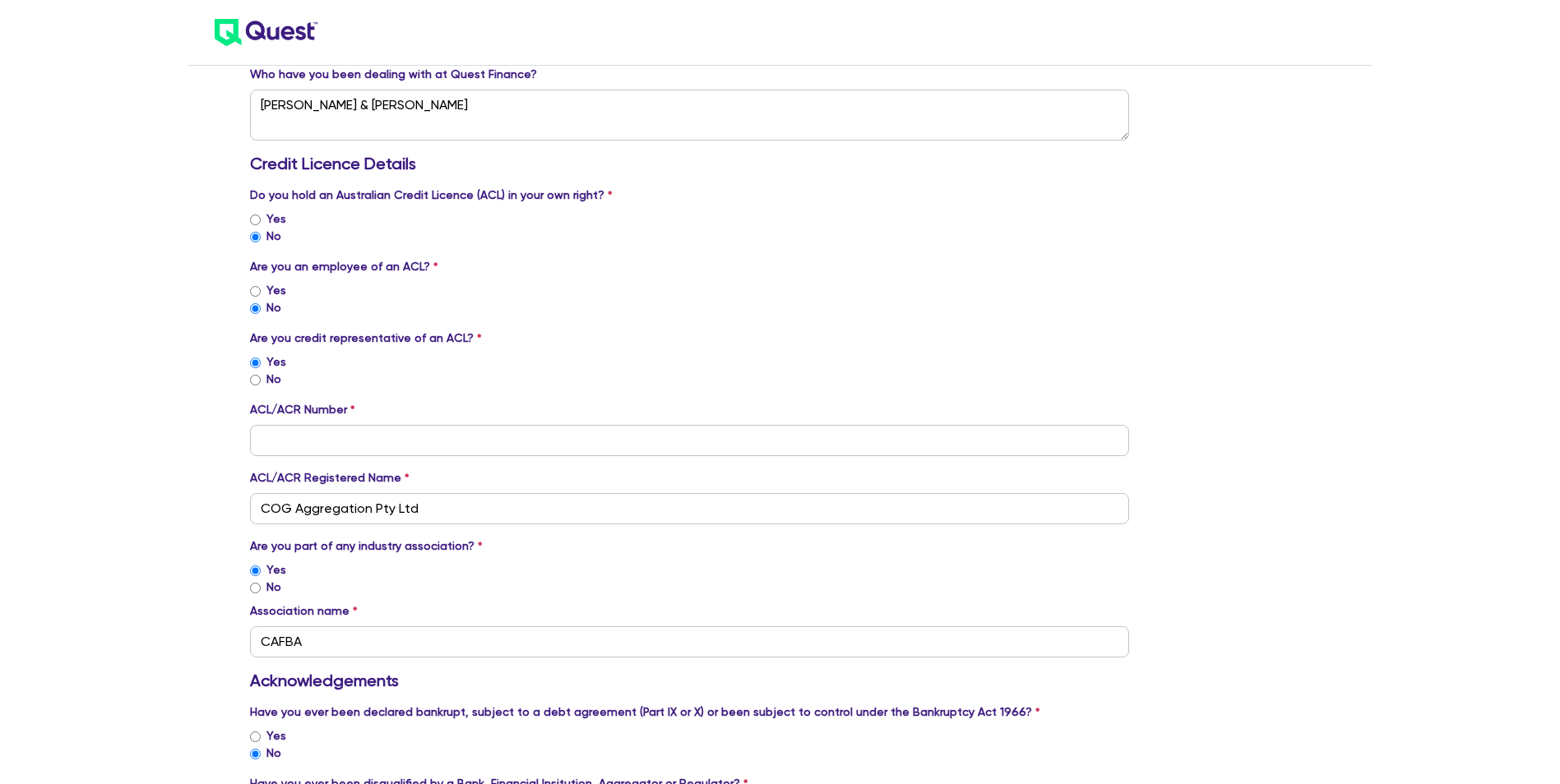
scroll to position [987, 0]
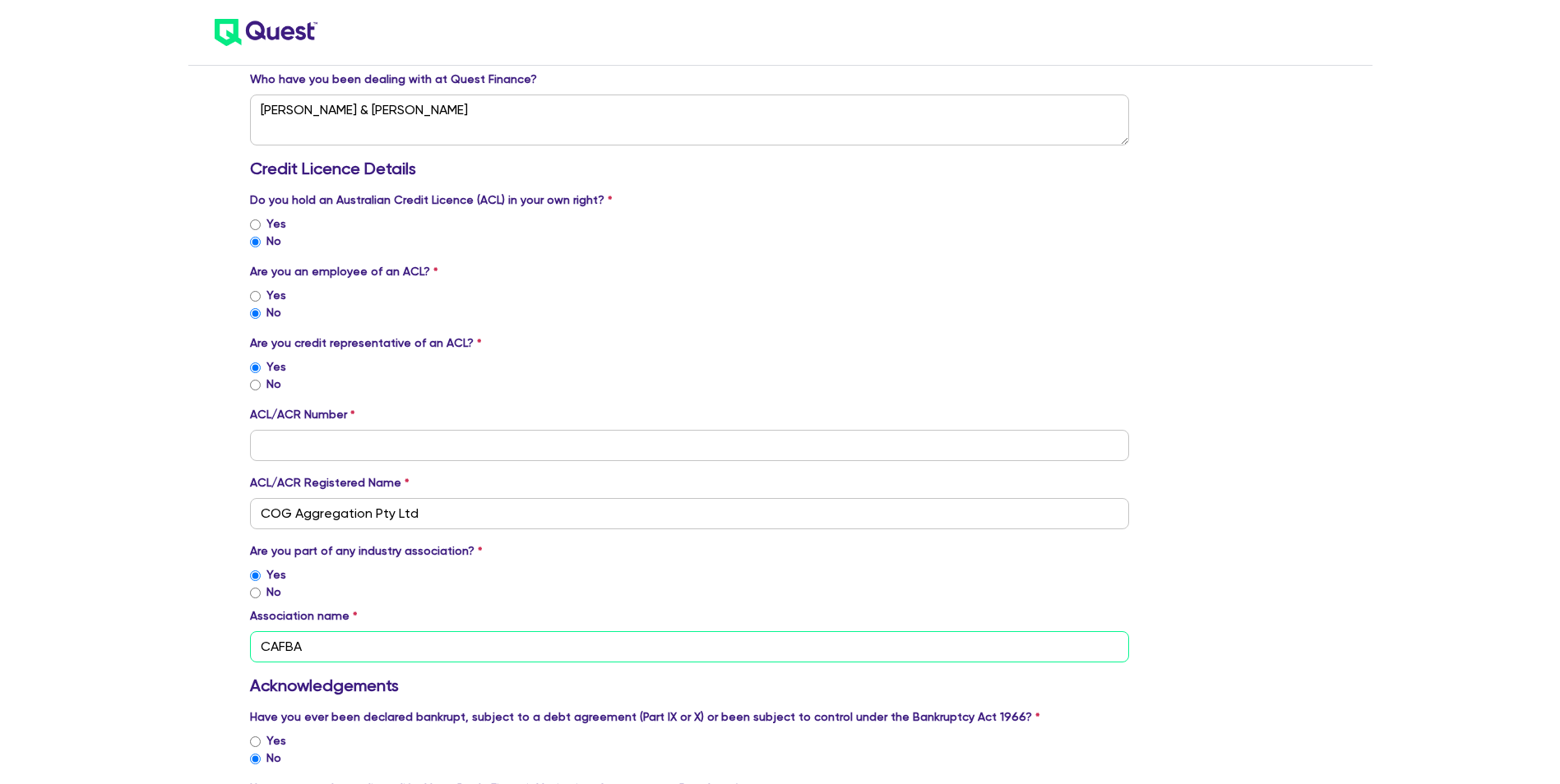
click at [343, 650] on input "CAFBA" at bounding box center [690, 647] width 880 height 31
type input "CAFBA, AFCA"
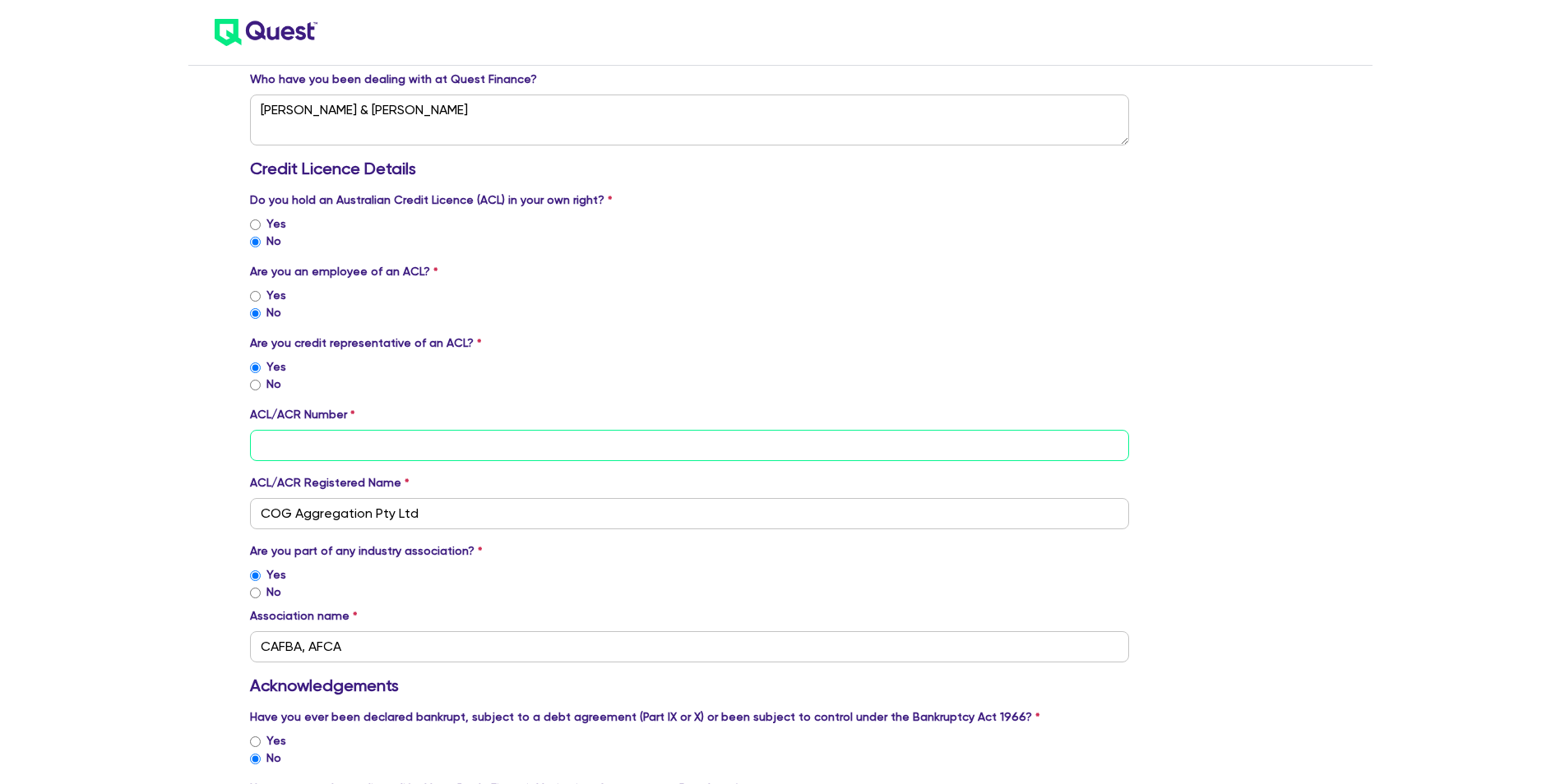
click at [304, 434] on input "tel" at bounding box center [690, 445] width 880 height 31
paste input "389527"
type input "389527"
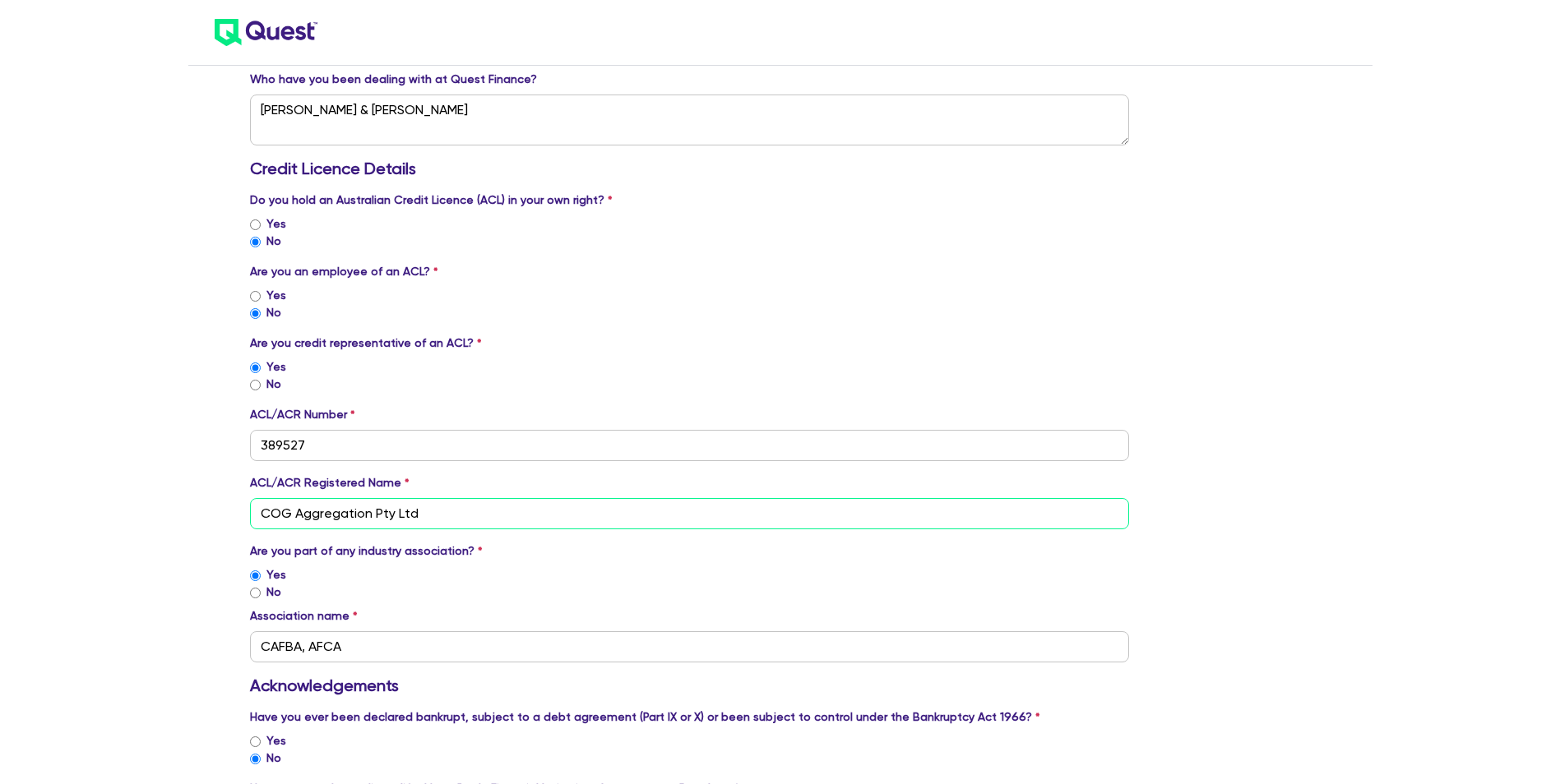
click at [450, 522] on input "COG Aggregation Pty Ltd" at bounding box center [690, 514] width 880 height 31
click at [466, 583] on div "No" at bounding box center [690, 591] width 880 height 18
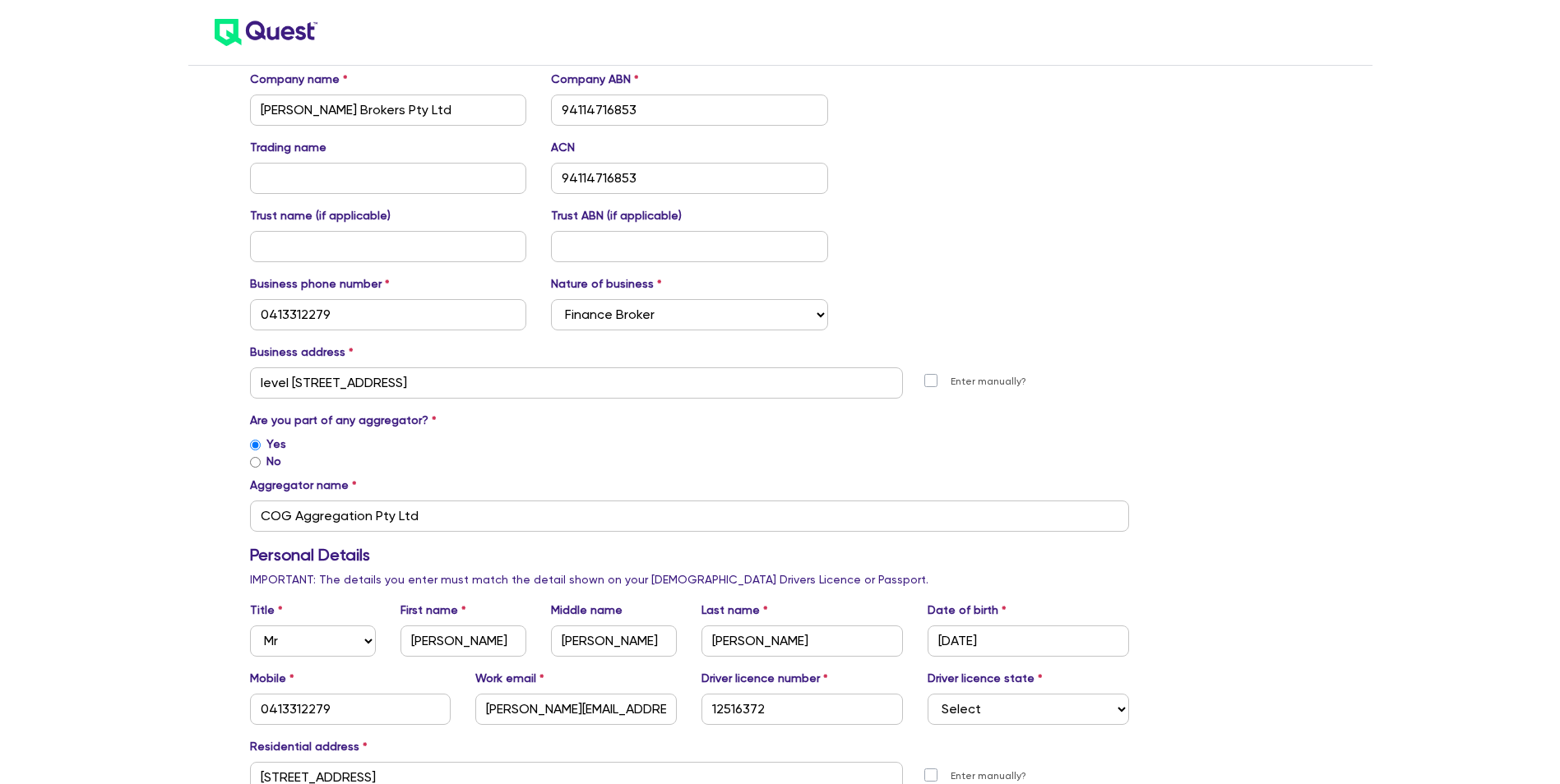
scroll to position [0, 0]
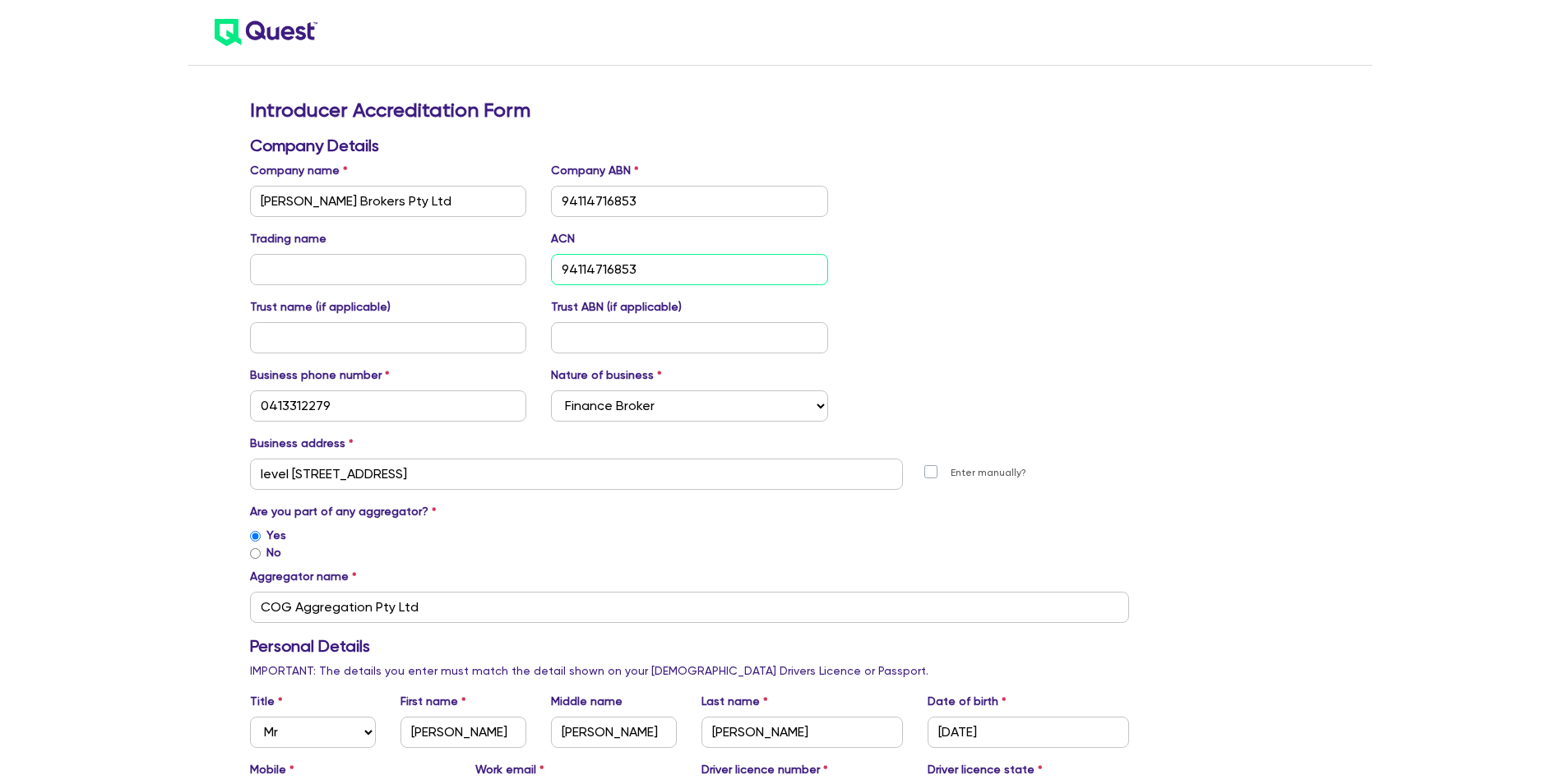
click at [577, 268] on input "94114716853" at bounding box center [689, 269] width 277 height 31
type input "114716853"
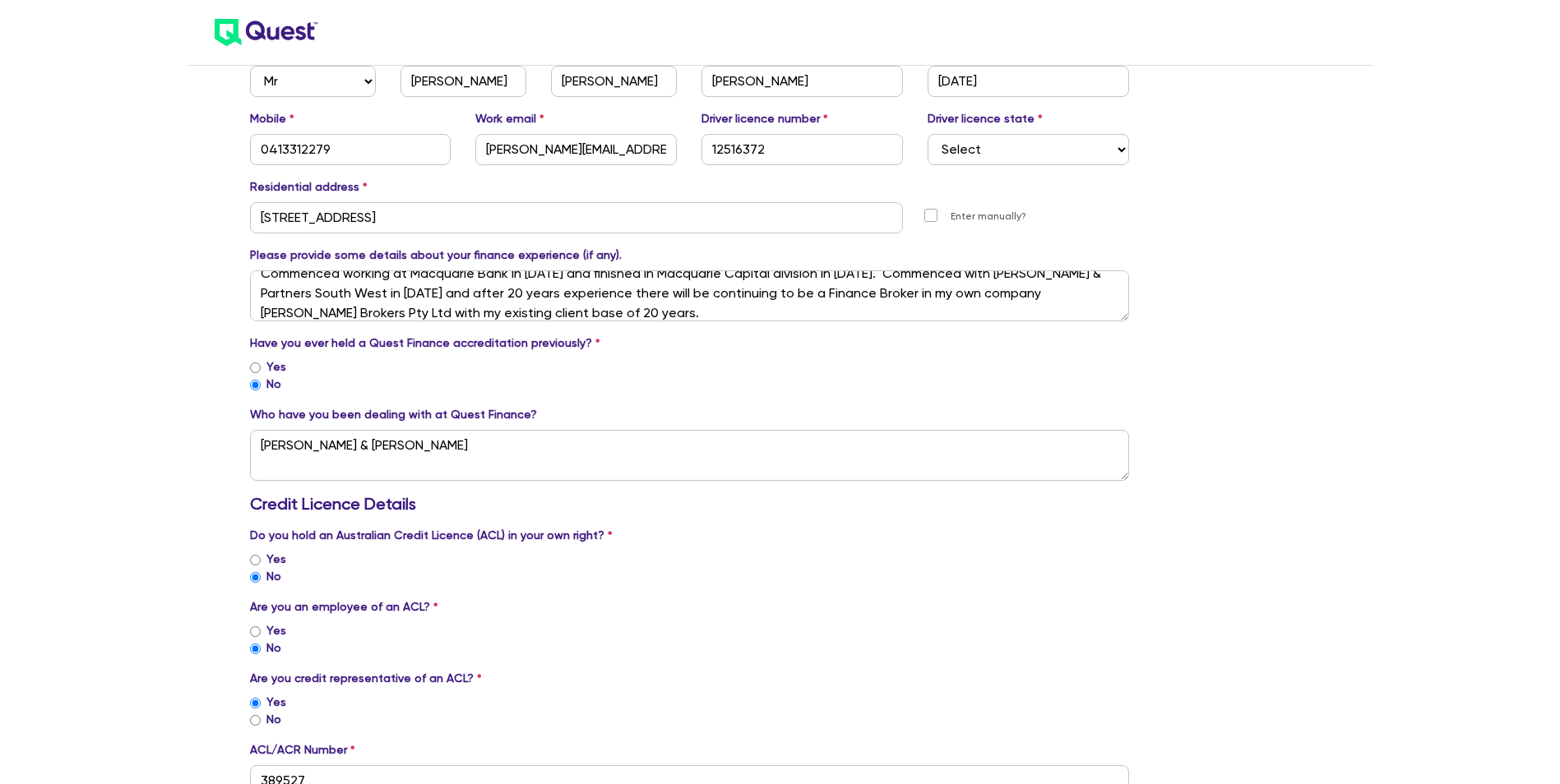
scroll to position [657, 0]
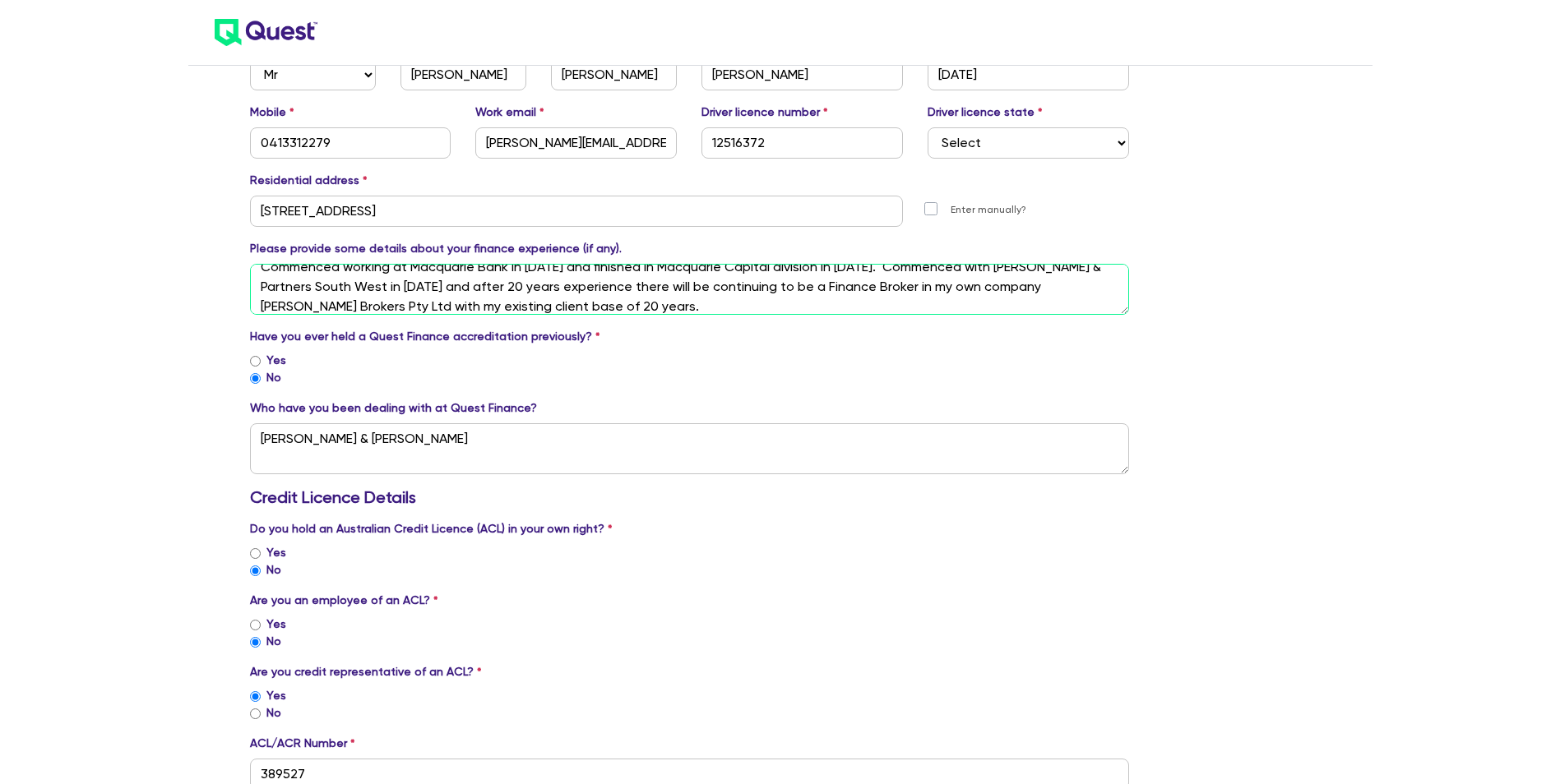
click at [619, 301] on textarea "Commenced working at Macquarie Bank in [DATE] and finished in Macquarie Capital…" at bounding box center [690, 289] width 880 height 51
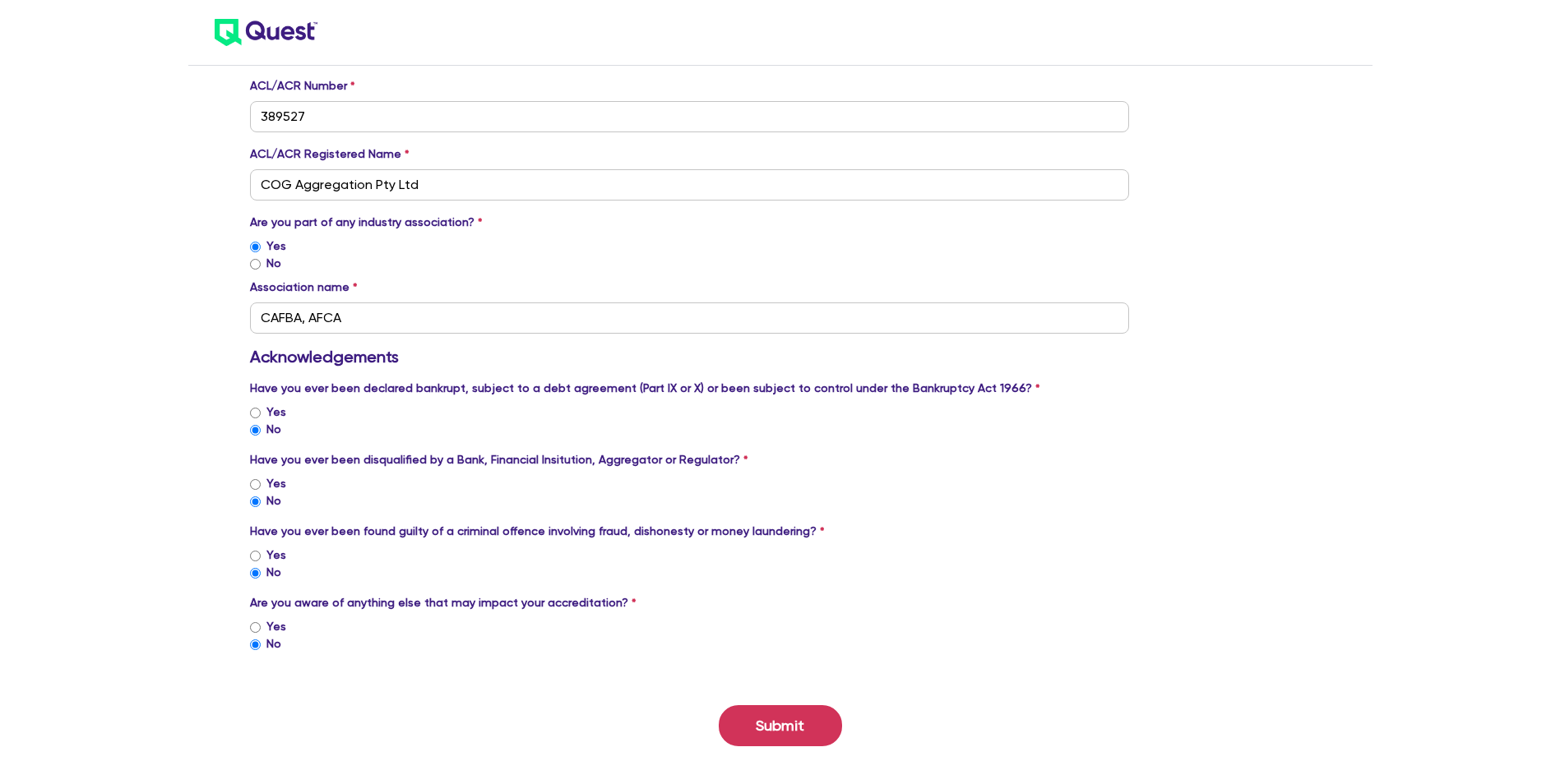
scroll to position [1330, 0]
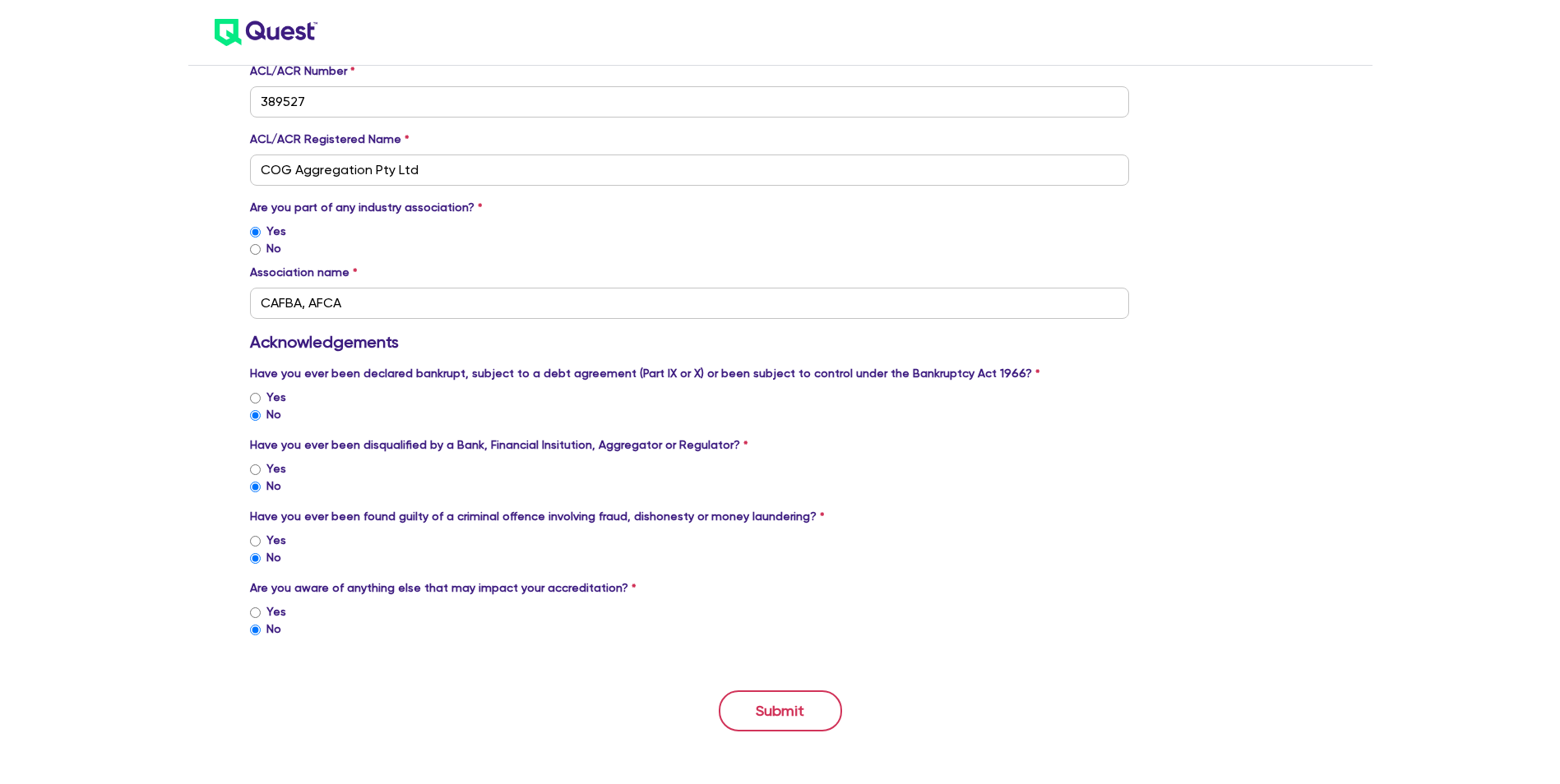
type textarea "Commenced working at Macquarie Bank in [DATE] and finished in Macquarie Capital…"
click at [777, 709] on button "Submit" at bounding box center [780, 711] width 123 height 41
